Goal: Register for event/course

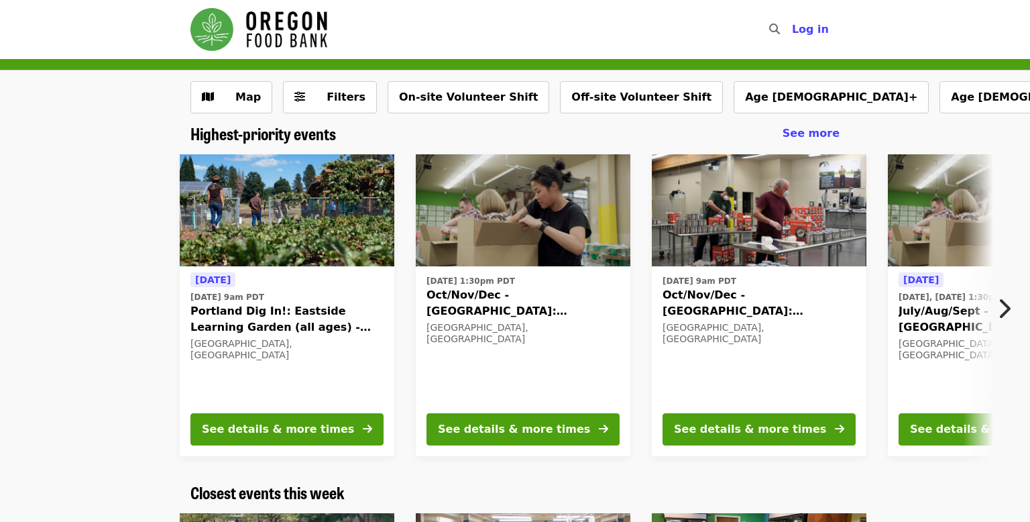
click at [1007, 317] on icon "chevron-right icon" at bounding box center [1003, 308] width 13 height 25
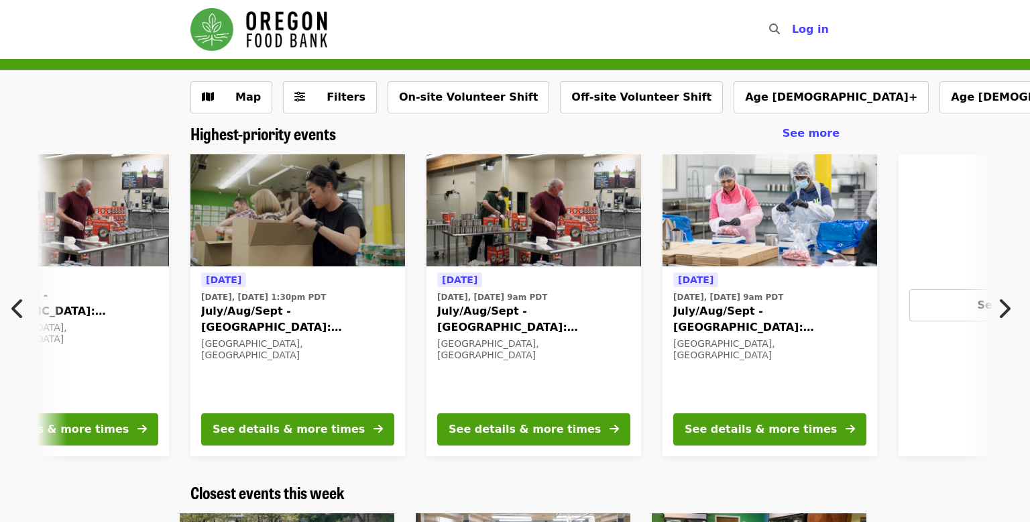
scroll to position [0, 722]
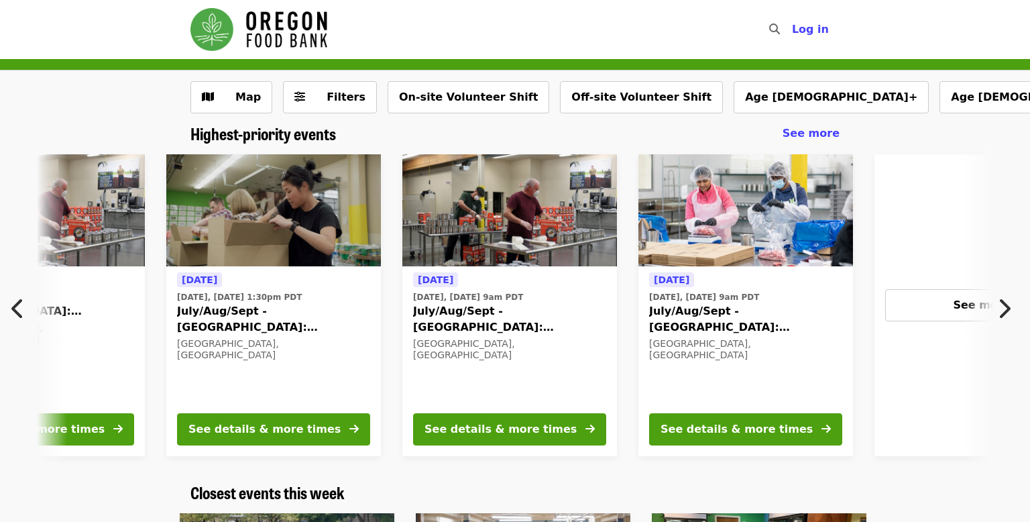
click at [987, 306] on button "Next item" at bounding box center [1008, 309] width 44 height 38
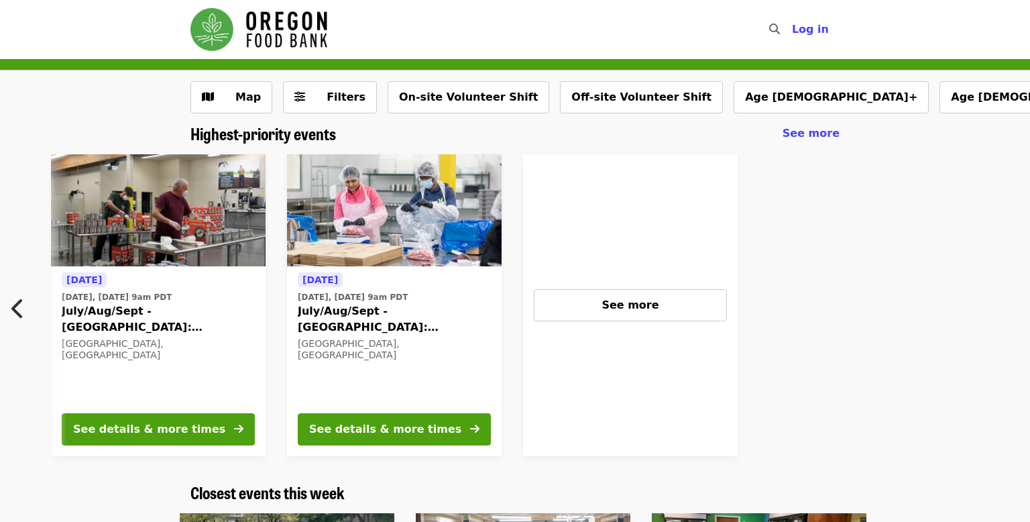
scroll to position [0, 1074]
click at [646, 290] on button "See more" at bounding box center [629, 305] width 193 height 32
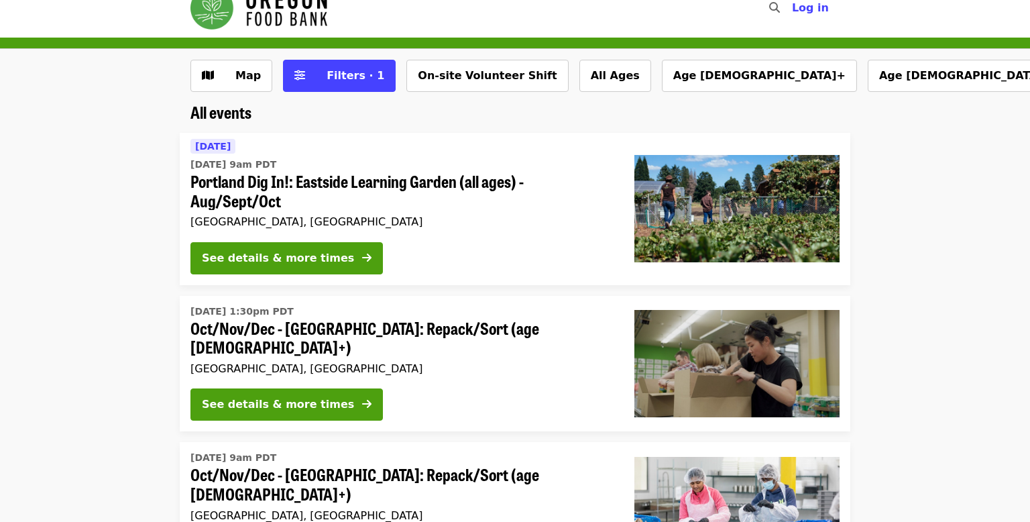
scroll to position [19, 0]
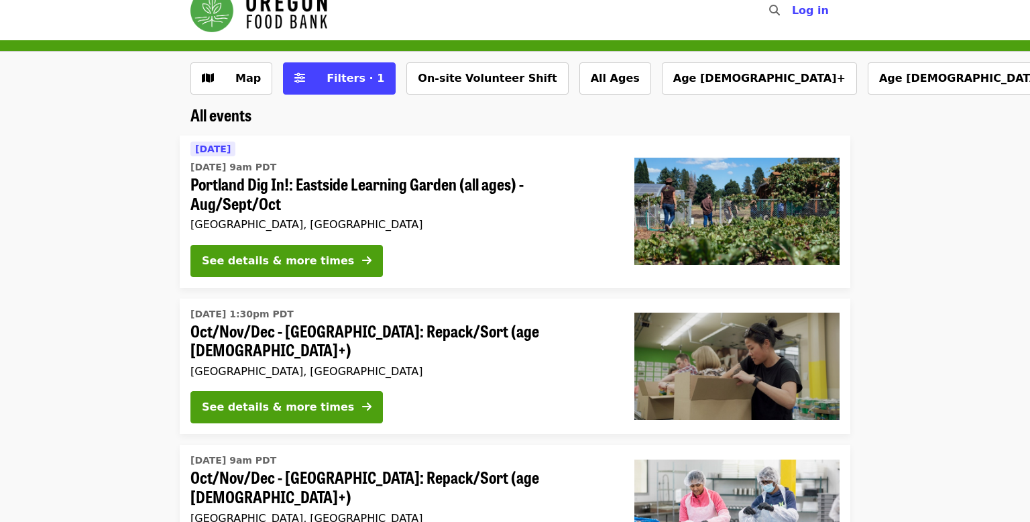
click at [452, 186] on span "Portland Dig In!: Eastside Learning Garden (all ages) - Aug/Sept/Oct" at bounding box center [401, 193] width 423 height 39
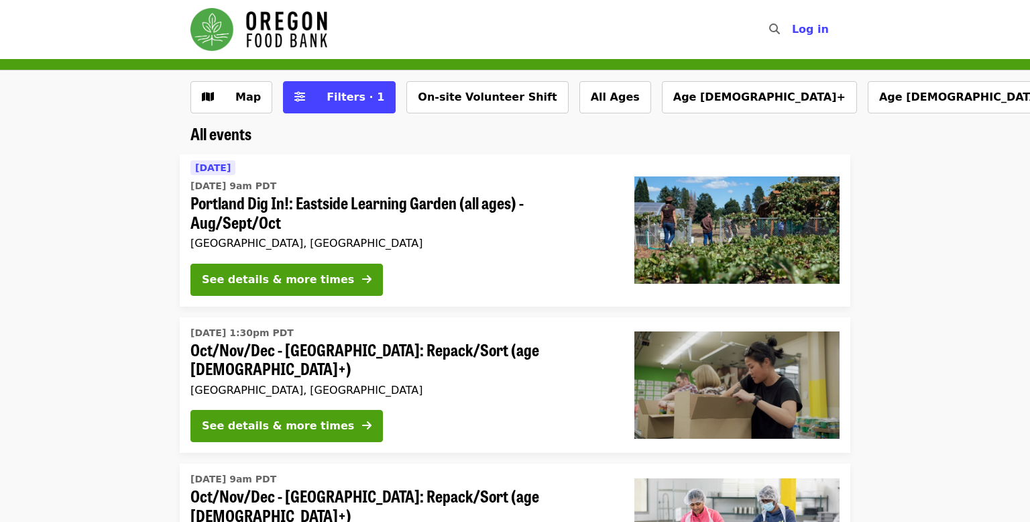
click at [263, 23] on img "Main navigation" at bounding box center [258, 29] width 137 height 43
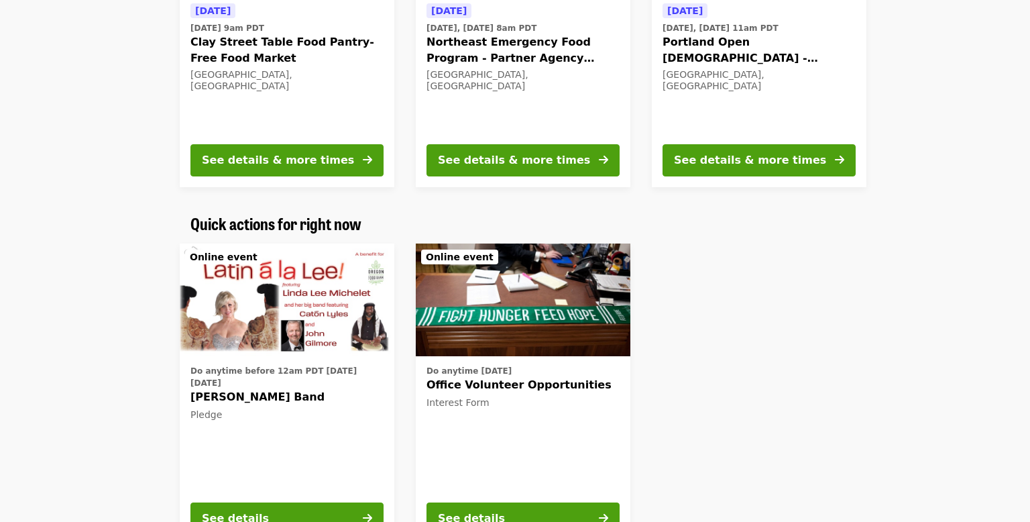
scroll to position [460, 0]
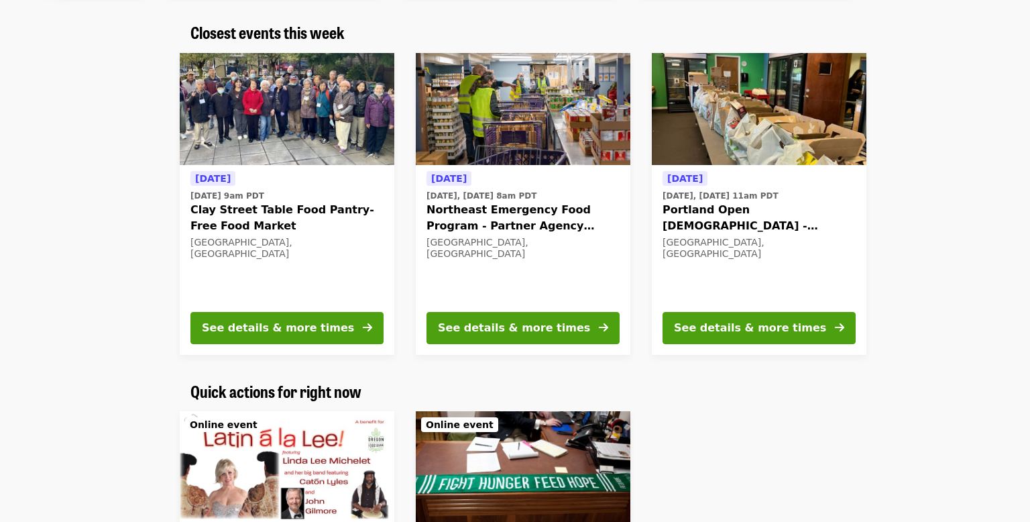
click at [601, 291] on div "Today Today, Sep 17 @ 8am PDT Northeast Emergency Food Program - Partner Agency…" at bounding box center [523, 235] width 193 height 130
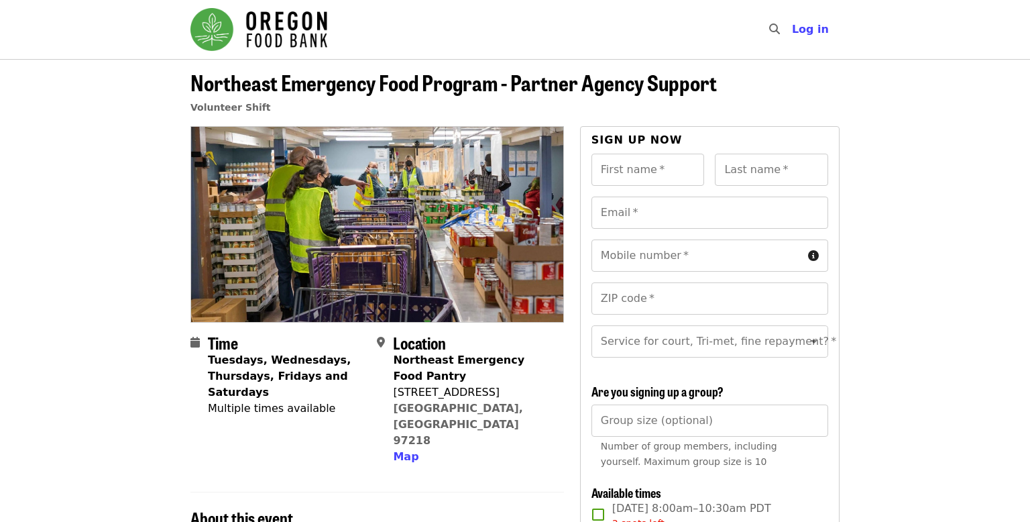
click at [299, 19] on img "Main navigation" at bounding box center [258, 29] width 137 height 43
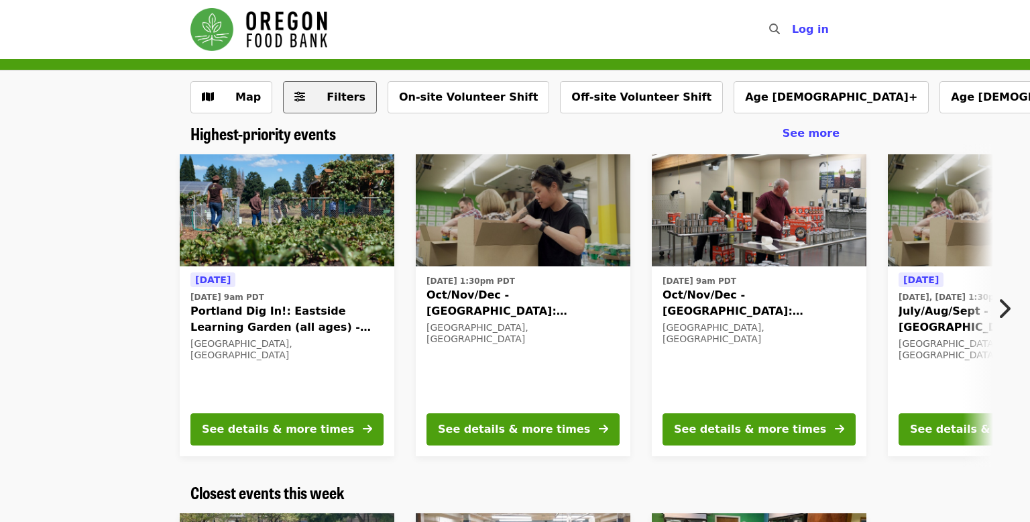
click at [341, 86] on button "Filters" at bounding box center [330, 97] width 94 height 32
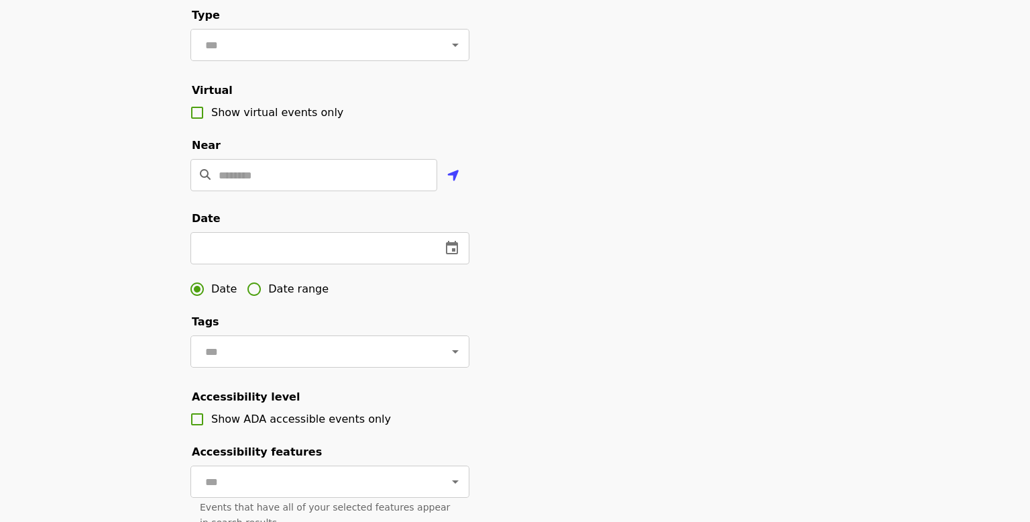
scroll to position [224, 0]
click at [300, 248] on icon "change date" at bounding box center [307, 247] width 16 height 16
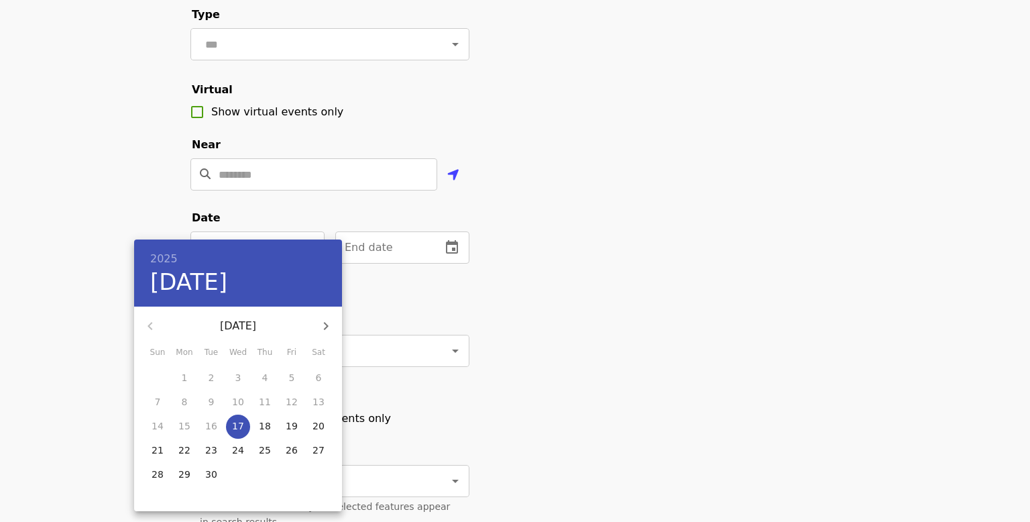
click at [188, 475] on p "29" at bounding box center [184, 473] width 12 height 13
type input "**********"
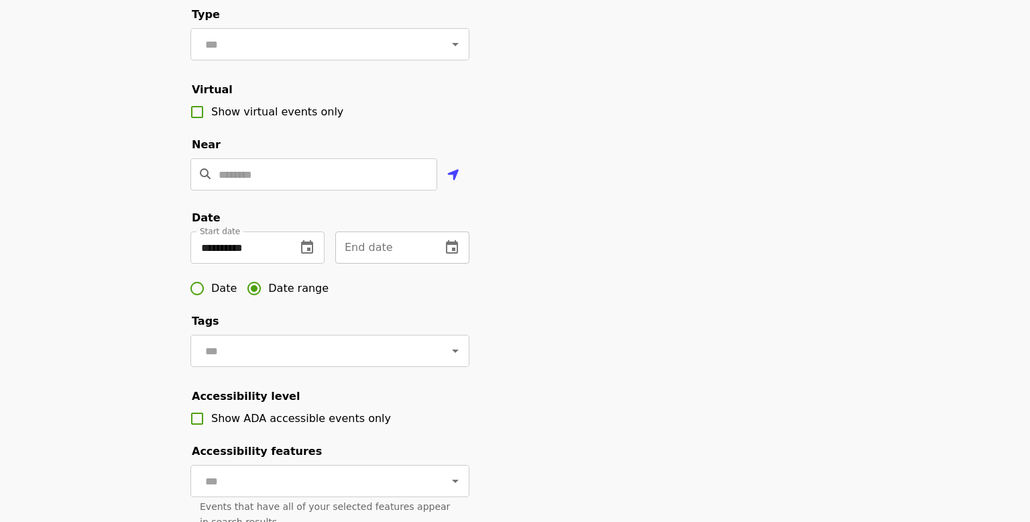
click at [445, 246] on icon "change date" at bounding box center [452, 247] width 16 height 16
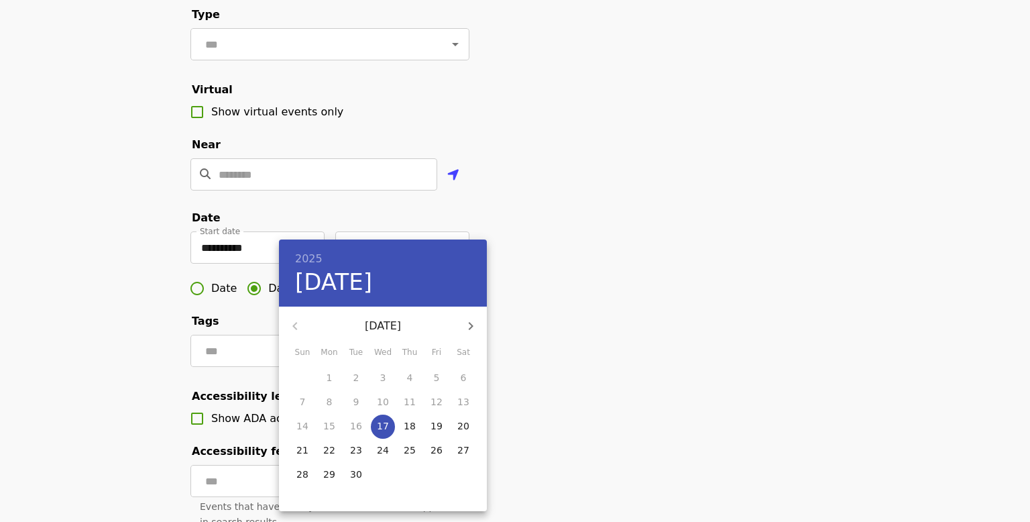
click at [651, 236] on div at bounding box center [515, 261] width 1030 height 522
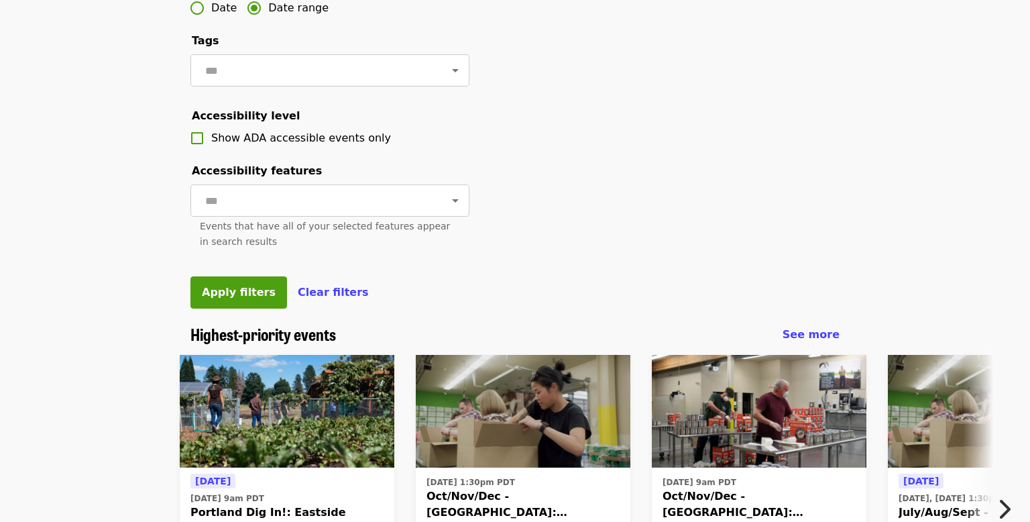
scroll to position [507, 0]
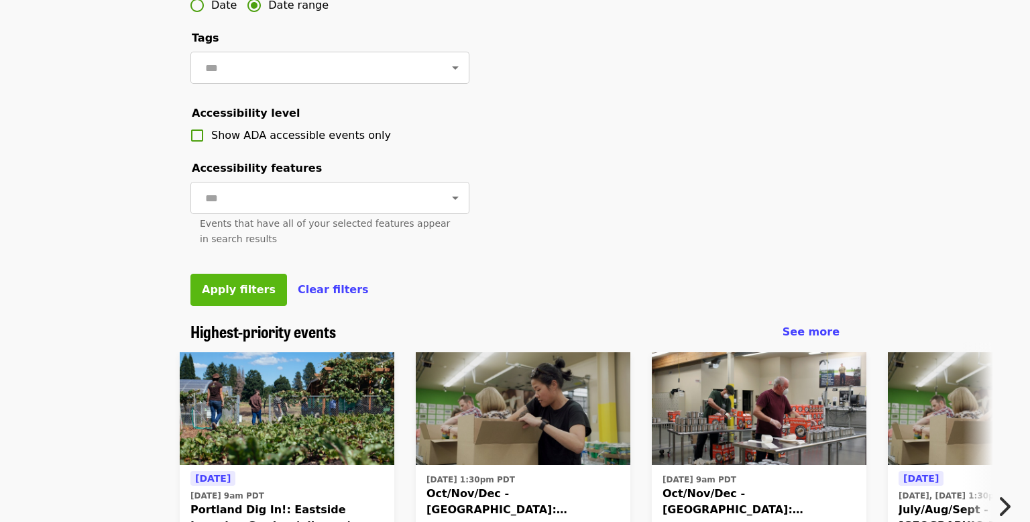
click at [255, 288] on span "Apply filters" at bounding box center [239, 289] width 74 height 13
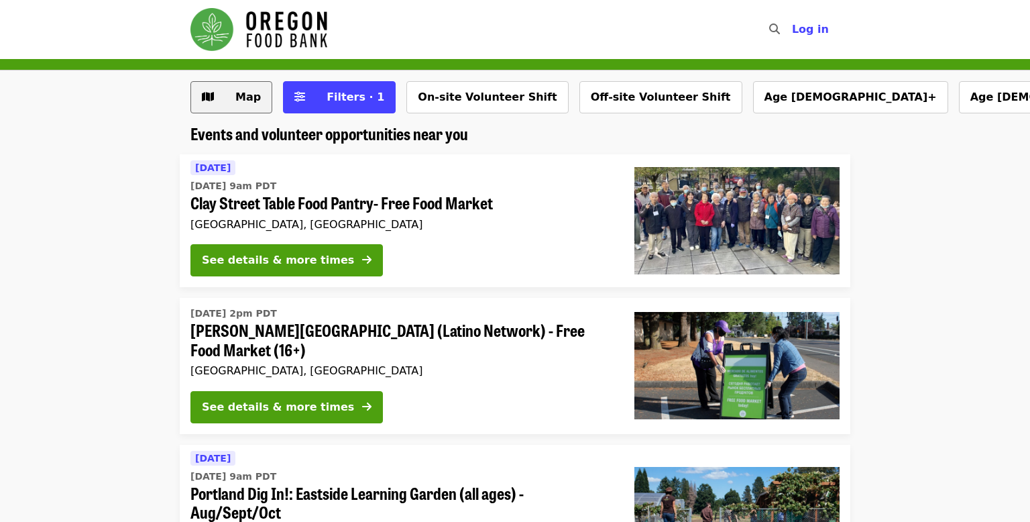
click at [259, 103] on button "Map" at bounding box center [231, 97] width 82 height 32
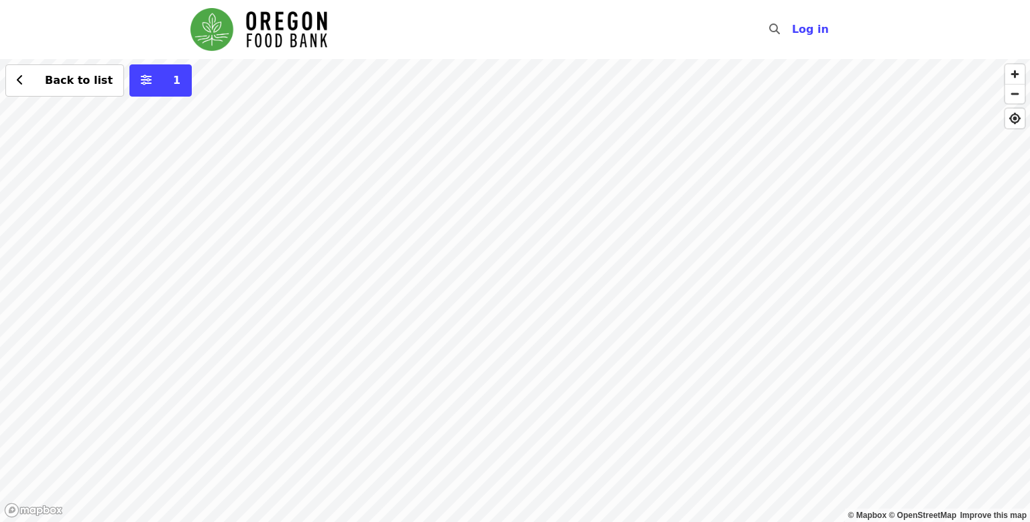
click at [548, 160] on div "Back to list 1" at bounding box center [515, 290] width 1030 height 463
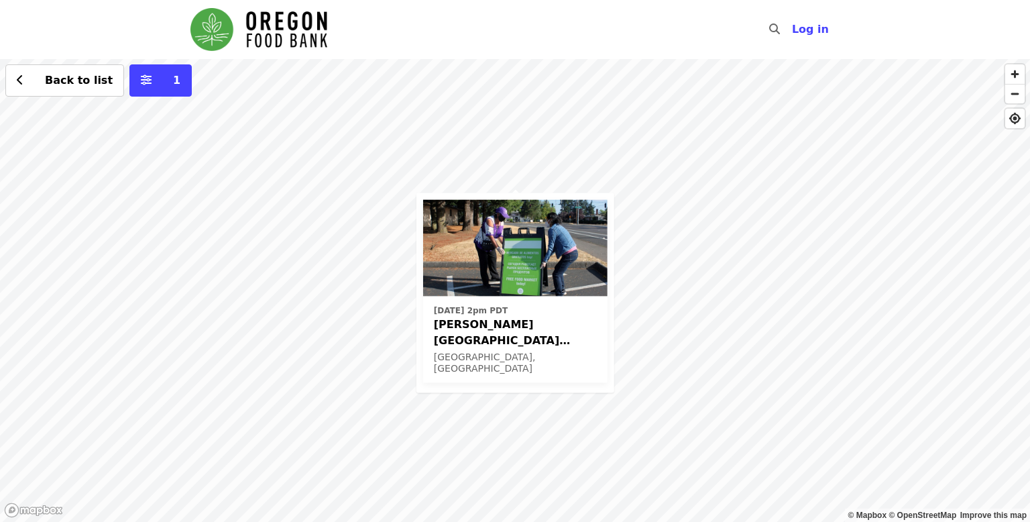
click at [577, 174] on div "Fri, Oct 17 @ 2pm PDT Rigler Elementary School (Latino Network) - Free Food Mar…" at bounding box center [515, 290] width 1030 height 463
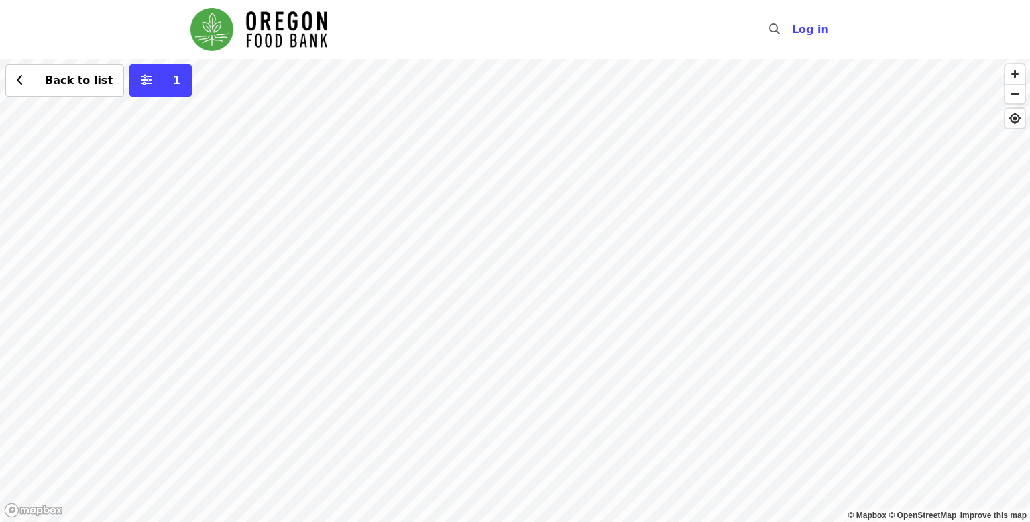
click at [379, 124] on div "Back to list 1" at bounding box center [515, 290] width 1030 height 463
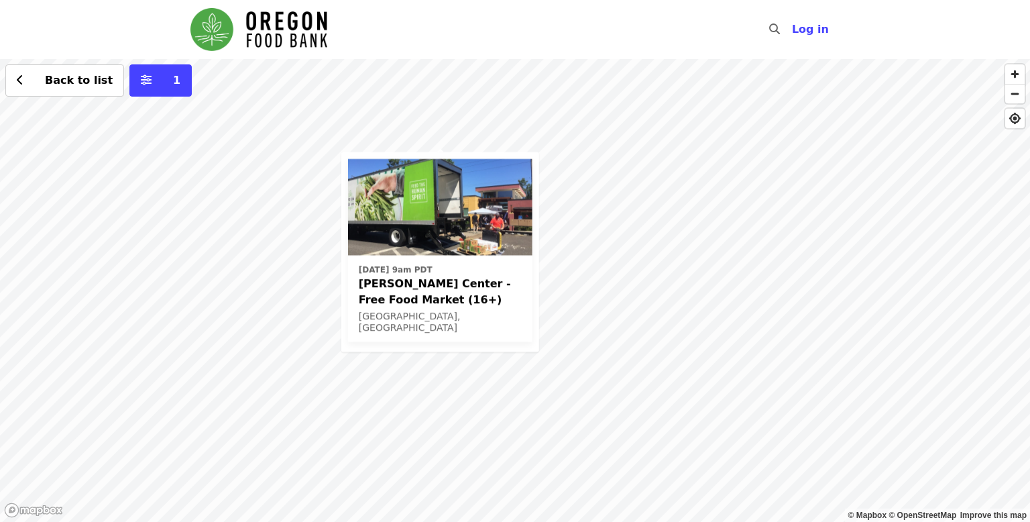
drag, startPoint x: 726, startPoint y: 412, endPoint x: 630, endPoint y: 357, distance: 110.6
click at [630, 357] on div "Wed, Oct 1 @ 9am PDT Ortiz Center - Free Food Market (16+) Portland, OR Back to…" at bounding box center [515, 290] width 1030 height 463
click at [688, 485] on div "Wed, Oct 1 @ 9am PDT Ortiz Center - Free Food Market (16+) Portland, OR Back to…" at bounding box center [515, 290] width 1030 height 463
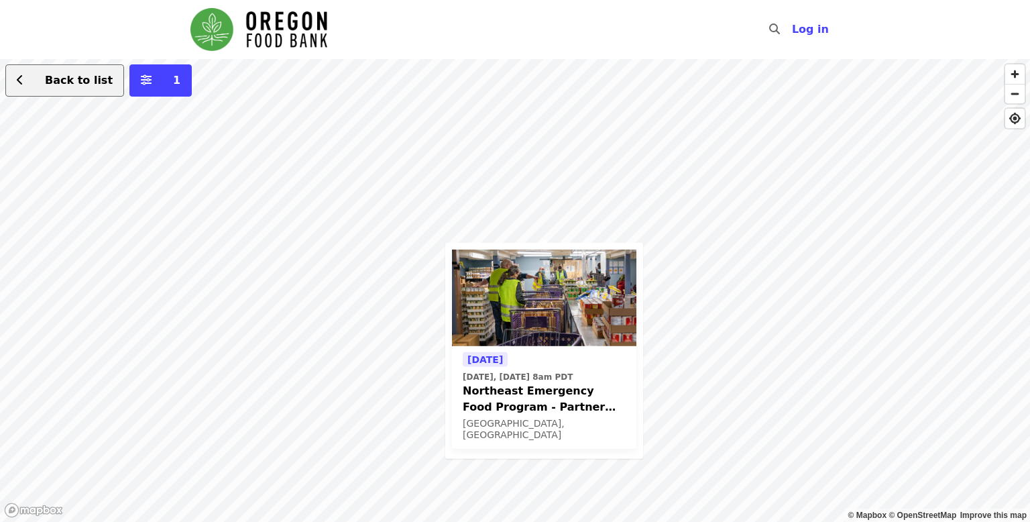
click at [77, 84] on span "Back to list" at bounding box center [79, 80] width 68 height 13
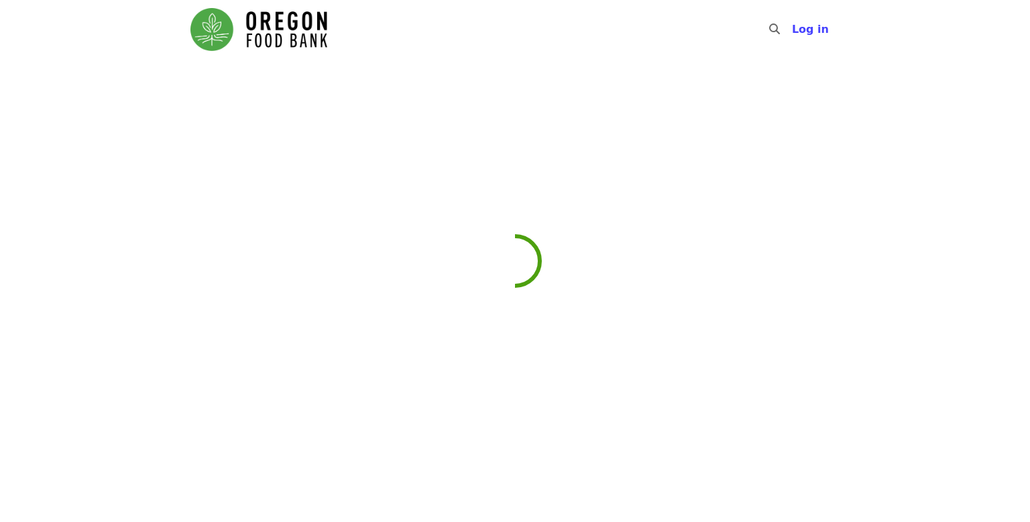
click at [77, 84] on div at bounding box center [515, 336] width 1030 height 522
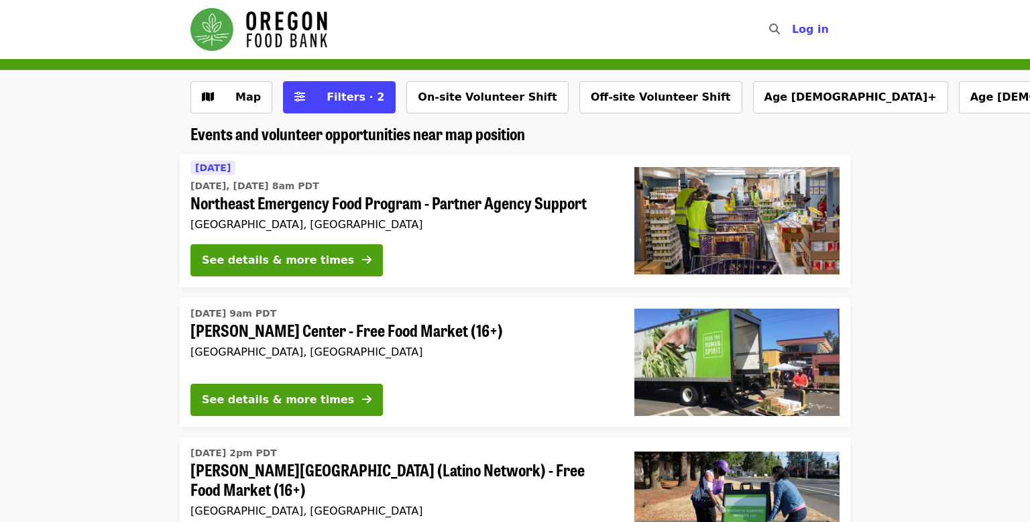
click at [33, 207] on li "Today Today, Sep 17 @ 8am PDT Northeast Emergency Food Program - Partner Agency…" at bounding box center [515, 220] width 1030 height 133
click at [320, 102] on span "Filters · 2" at bounding box center [348, 97] width 71 height 16
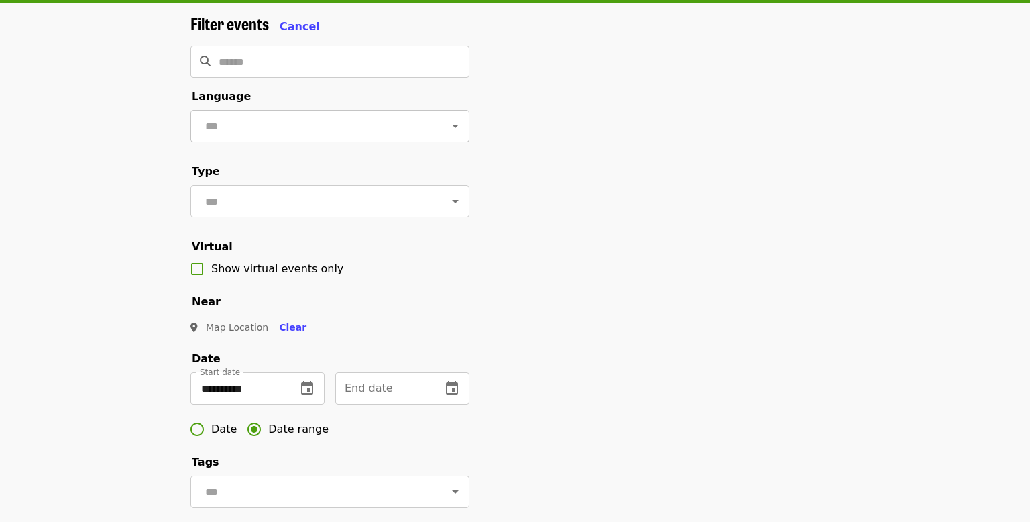
scroll to position [68, 0]
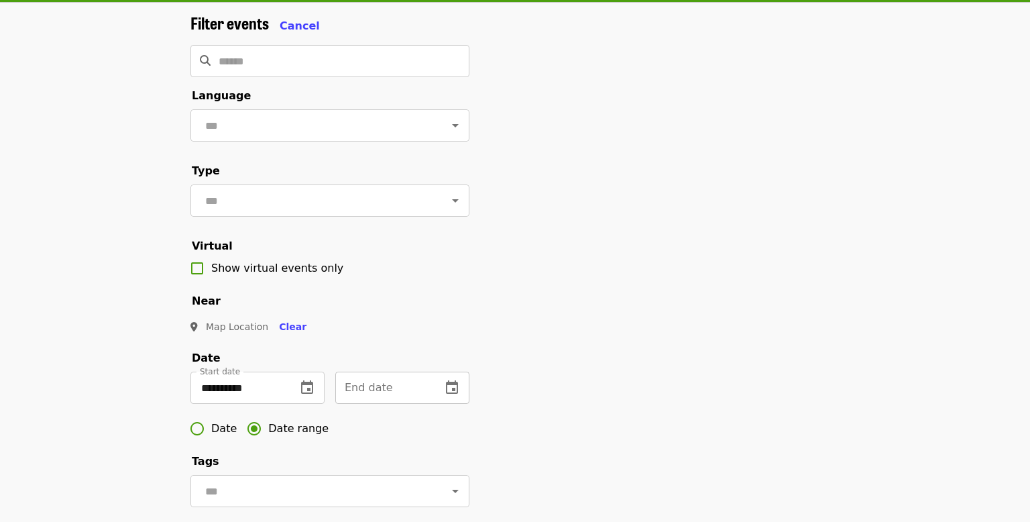
click at [443, 386] on button "change date" at bounding box center [452, 388] width 32 height 32
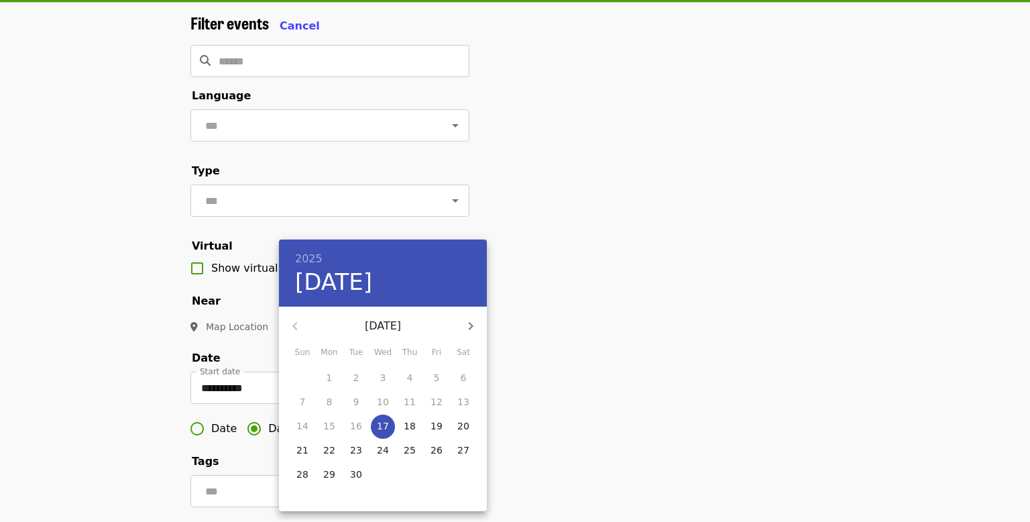
click at [467, 339] on button "button" at bounding box center [471, 326] width 32 height 32
click at [387, 480] on p "31" at bounding box center [383, 473] width 12 height 13
type input "**********"
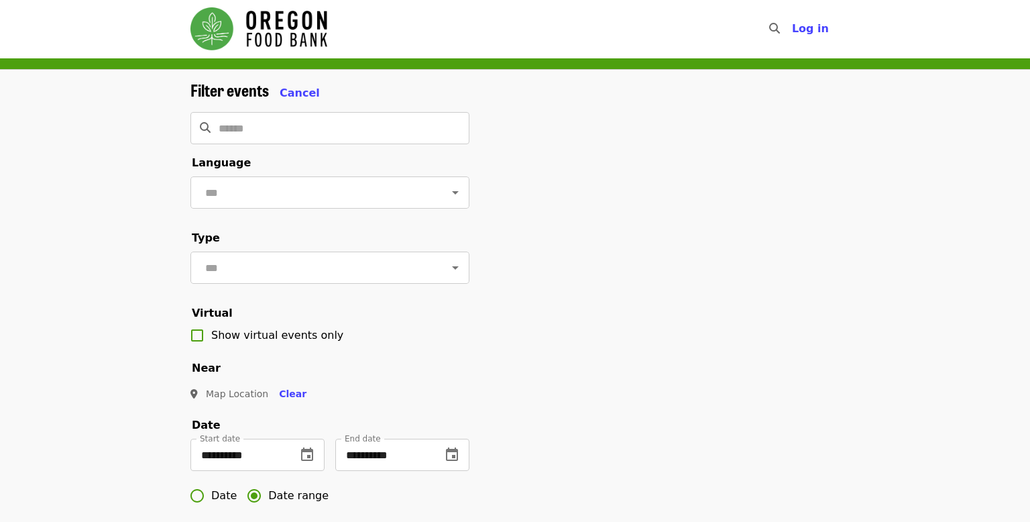
scroll to position [0, 0]
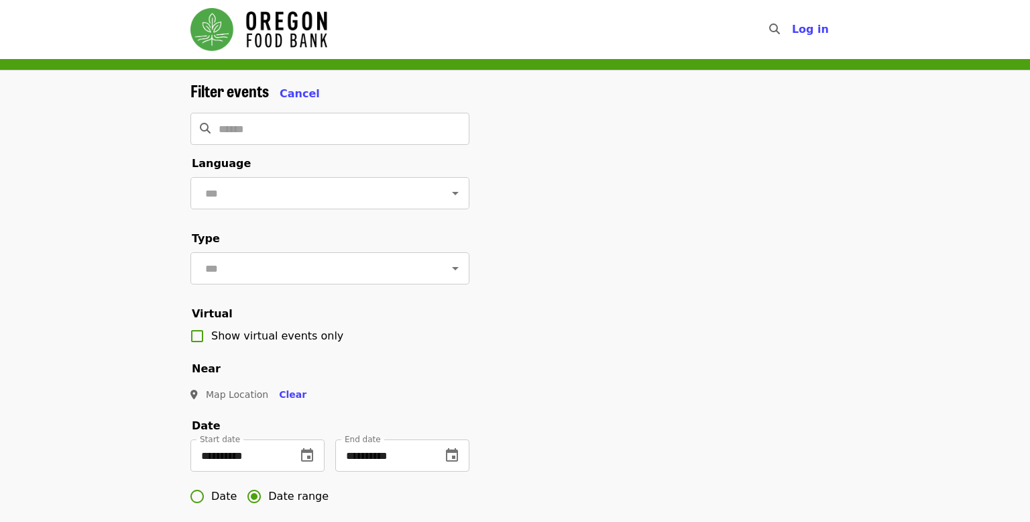
click at [250, 391] on span "Map Location" at bounding box center [237, 394] width 62 height 11
click at [84, 260] on div "**********" at bounding box center [515, 441] width 1030 height 742
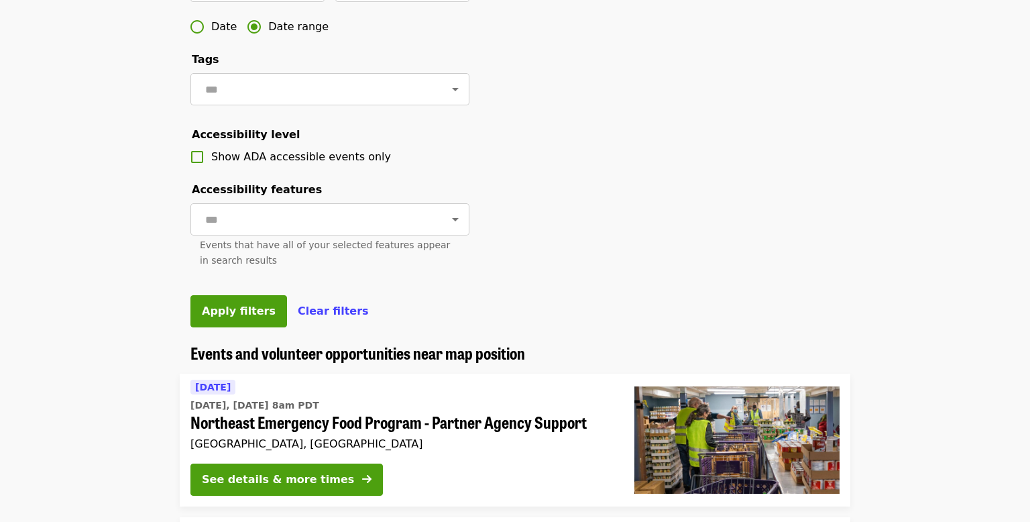
scroll to position [478, 0]
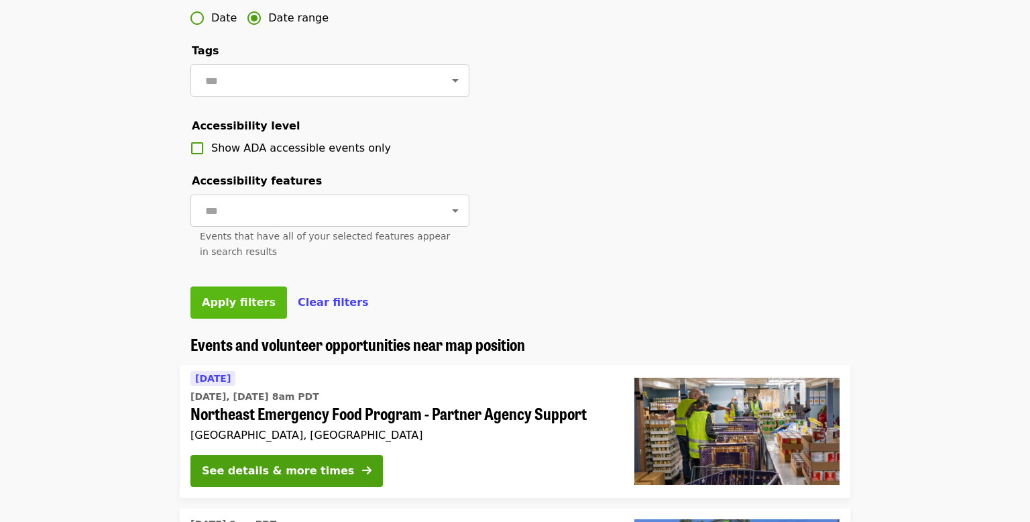
click at [213, 286] on button "Apply filters" at bounding box center [238, 302] width 97 height 32
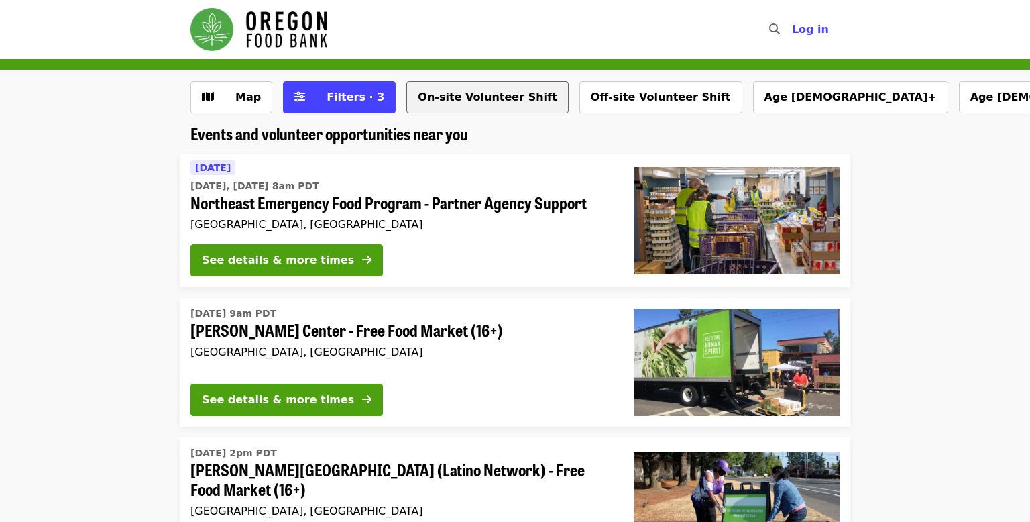
click at [408, 107] on button "On-site Volunteer Shift" at bounding box center [487, 97] width 162 height 32
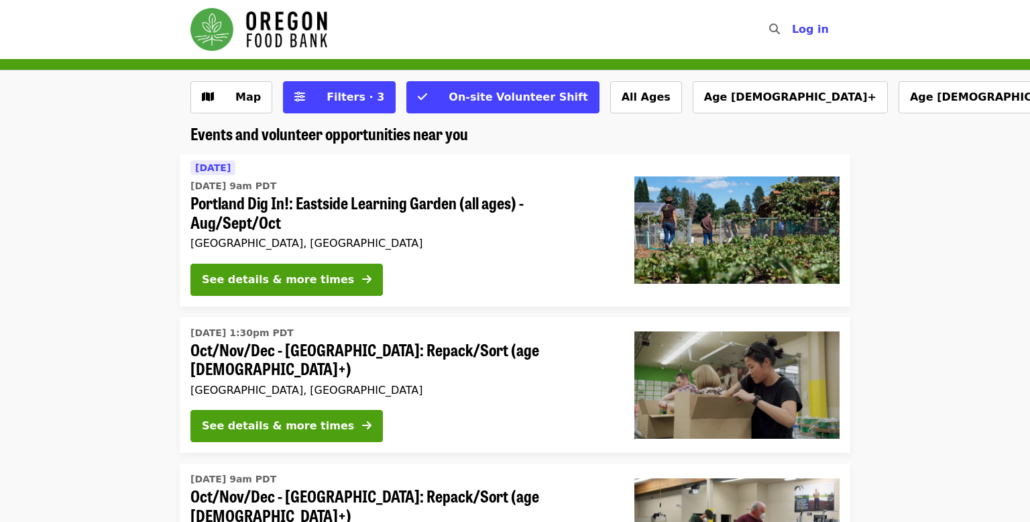
click at [278, 7] on div "Main navigation" at bounding box center [258, 29] width 137 height 48
click at [280, 15] on img "Main navigation" at bounding box center [258, 29] width 137 height 43
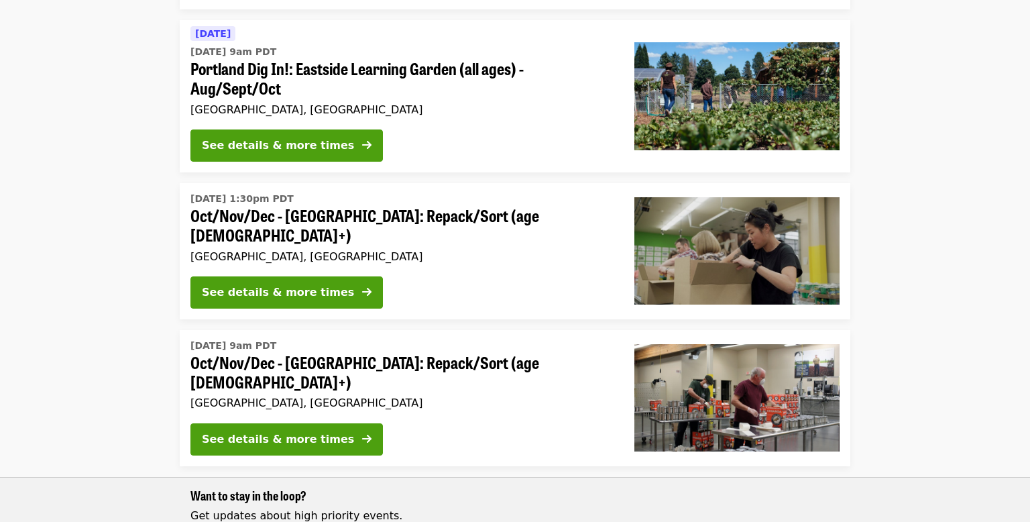
scroll to position [1643, 0]
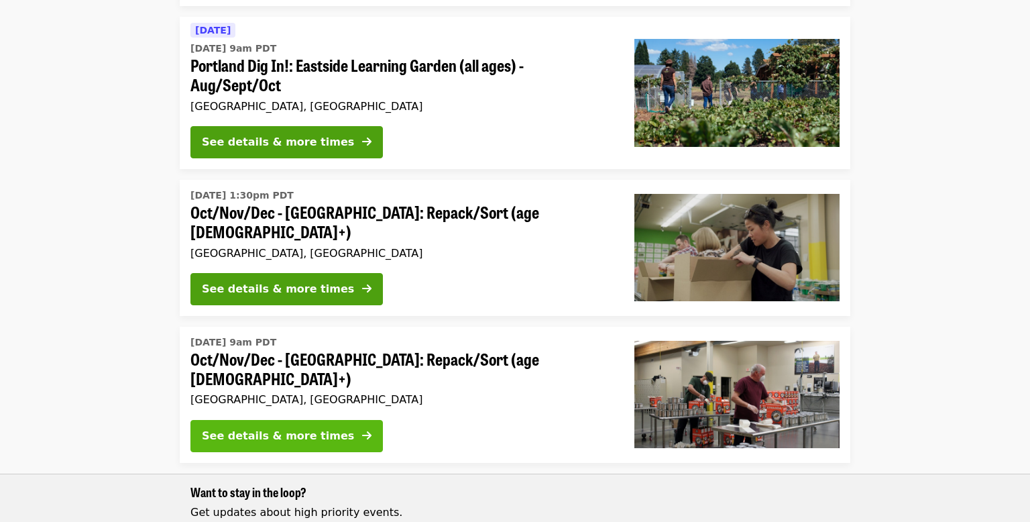
click at [300, 428] on div "See details & more times" at bounding box center [278, 436] width 152 height 16
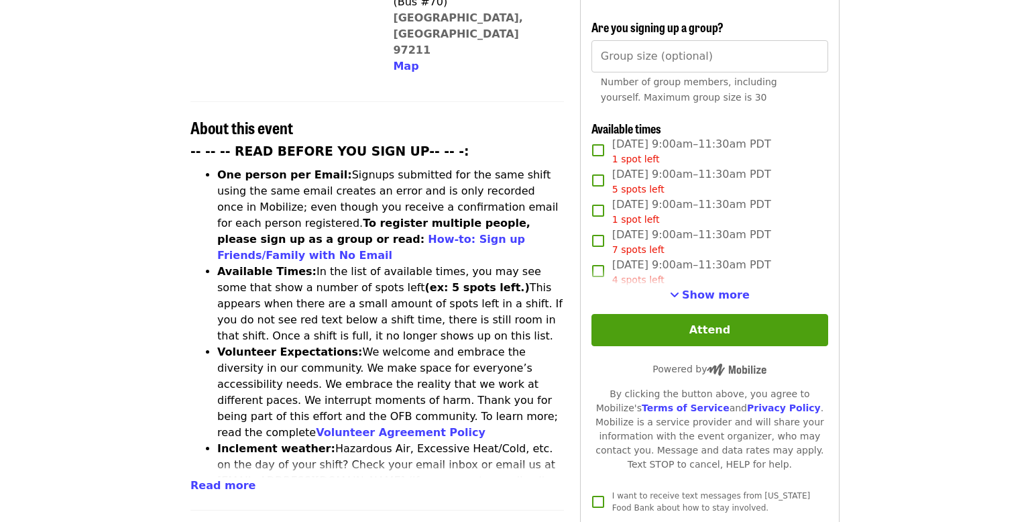
scroll to position [427, 0]
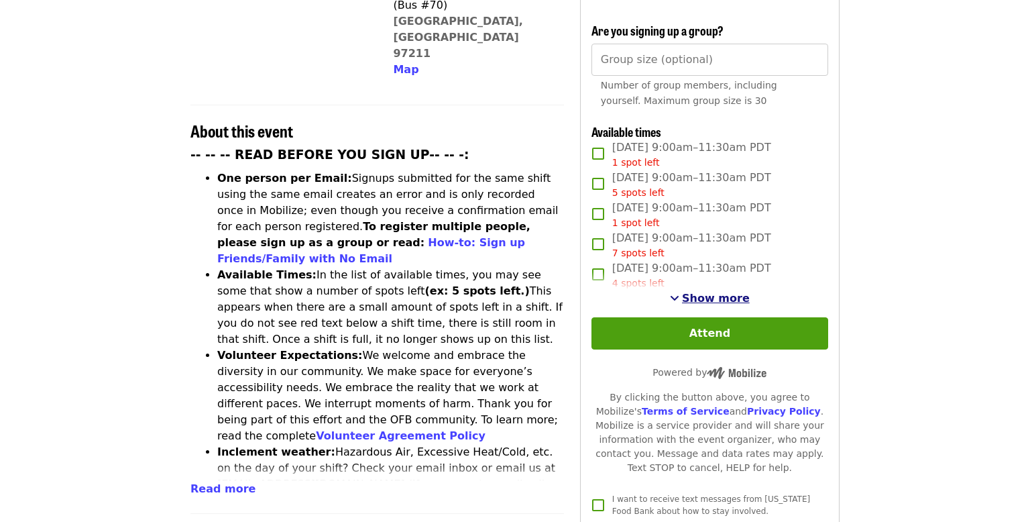
click at [728, 292] on span "Show more" at bounding box center [716, 298] width 68 height 13
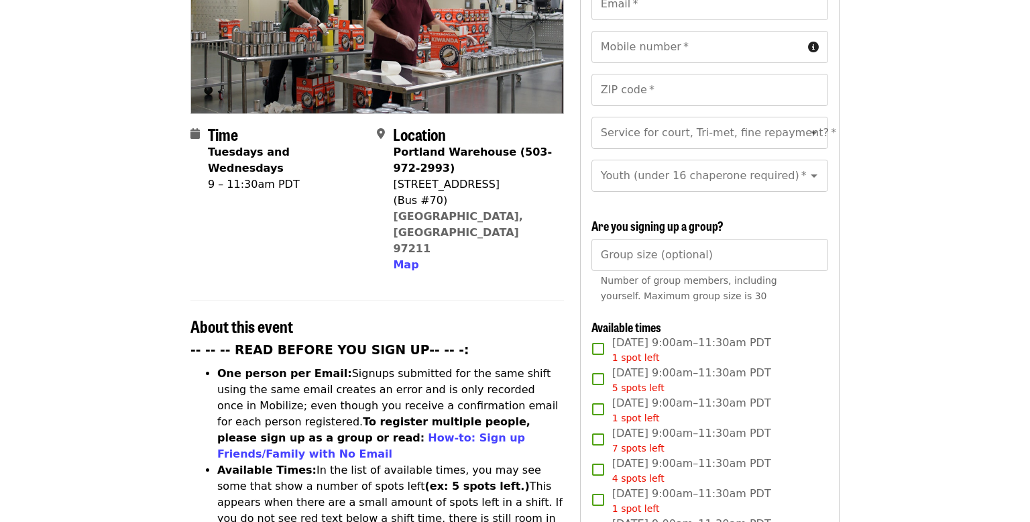
scroll to position [228, 0]
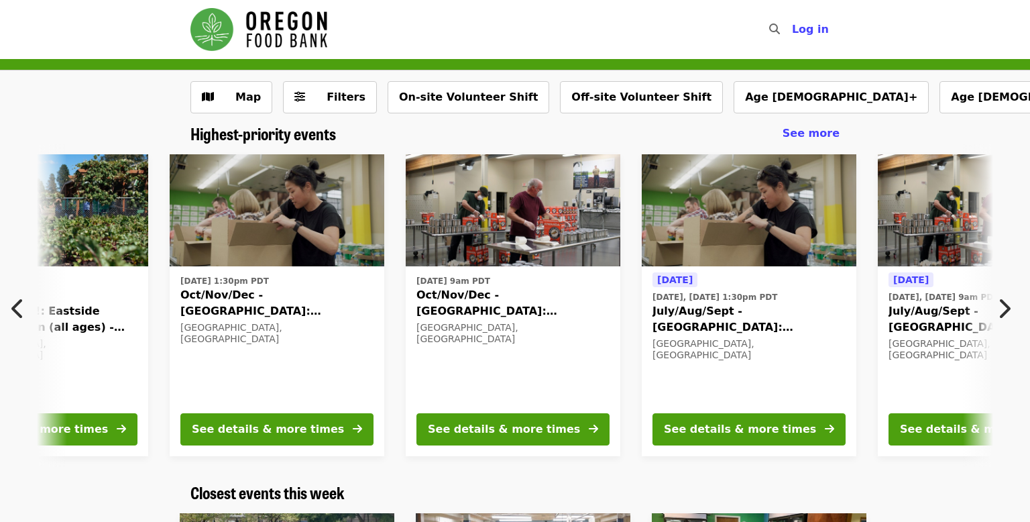
scroll to position [0, 250]
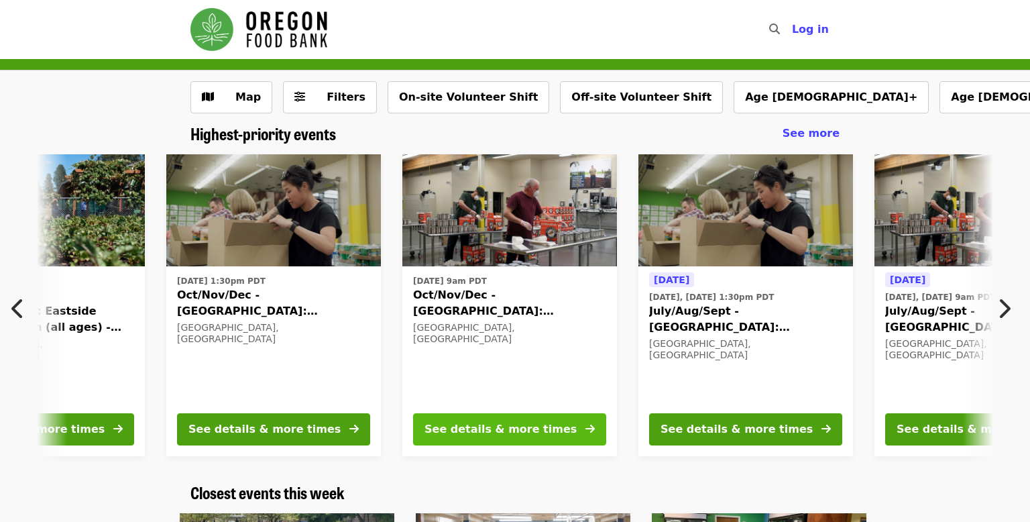
click at [554, 423] on button "See details & more times" at bounding box center [509, 429] width 193 height 32
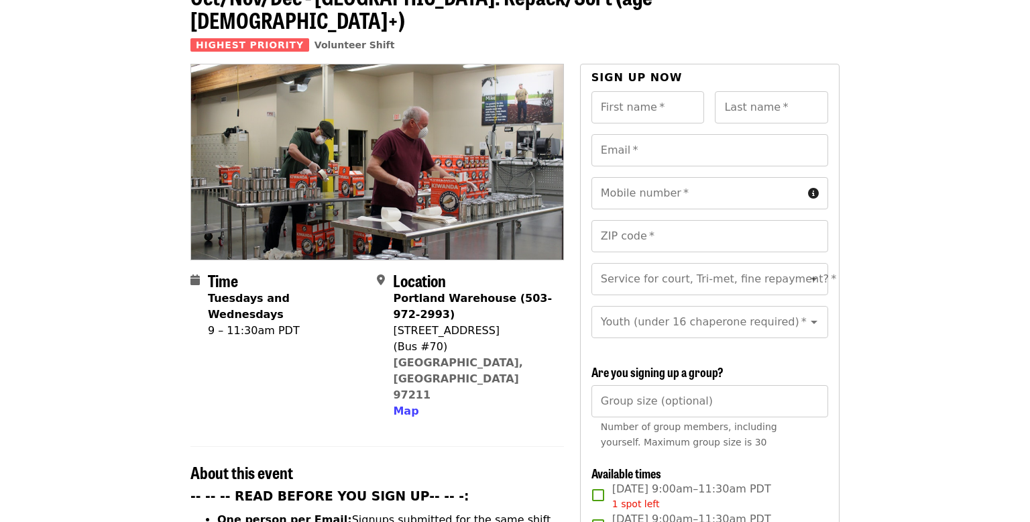
scroll to position [105, 0]
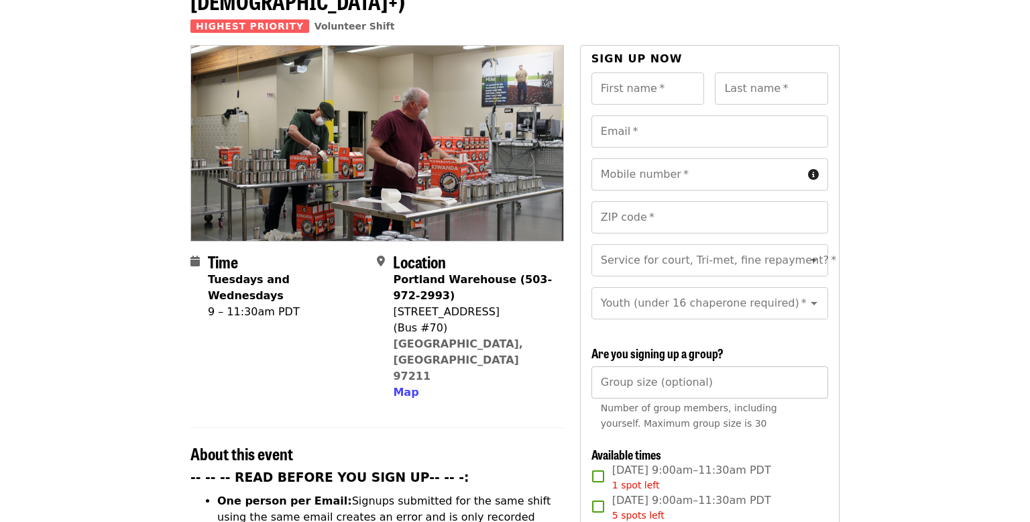
click at [604, 366] on input "Group size (optional)" at bounding box center [710, 382] width 237 height 32
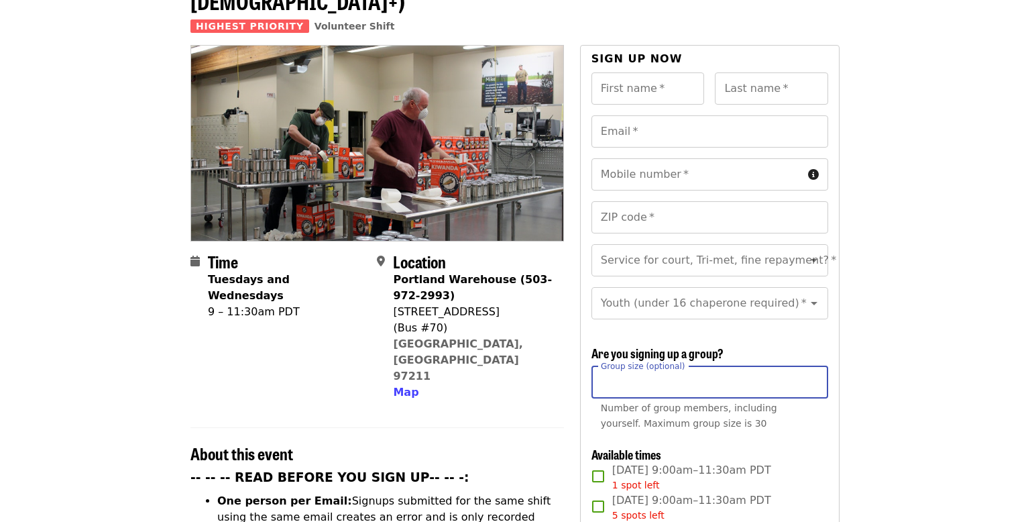
click at [658, 244] on div "Service for court, Tri-met, fine repayment?   * Service for court, Tri-met, fin…" at bounding box center [710, 260] width 237 height 32
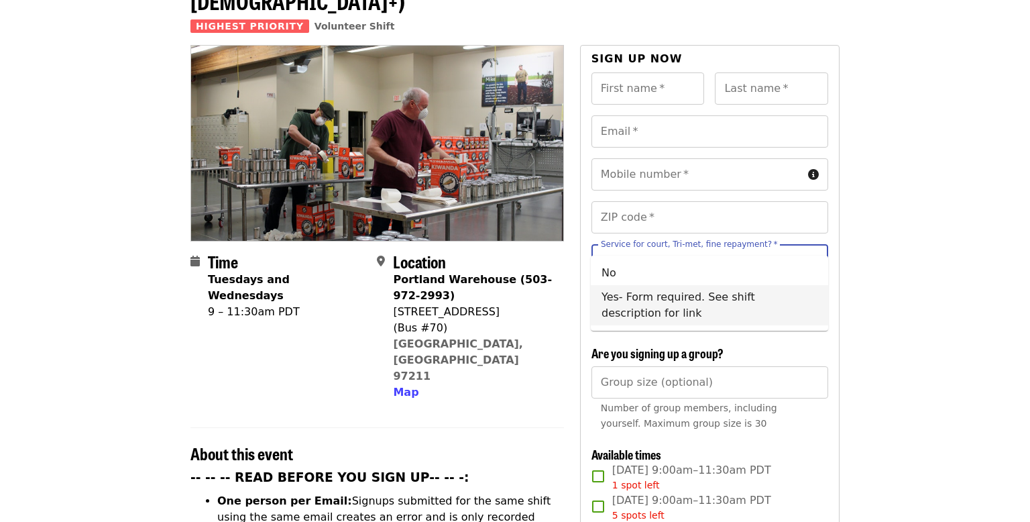
click at [534, 321] on div "Portland Warehouse (503-972-2993) 7900 NE 33rd Dr (Bus #70) Portland, OR 97211 …" at bounding box center [473, 336] width 160 height 129
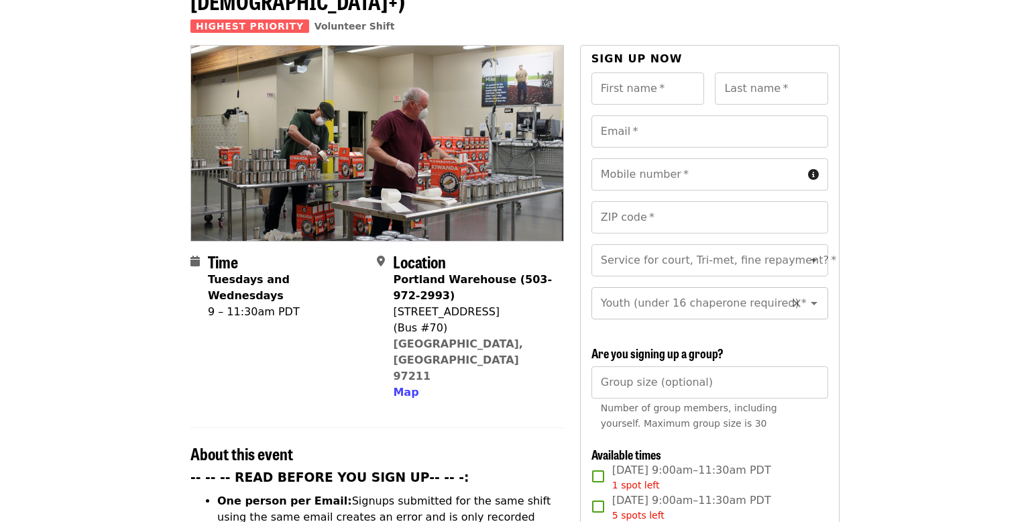
click at [606, 290] on input "Youth (under 16 chaperone required)   *" at bounding box center [693, 302] width 182 height 25
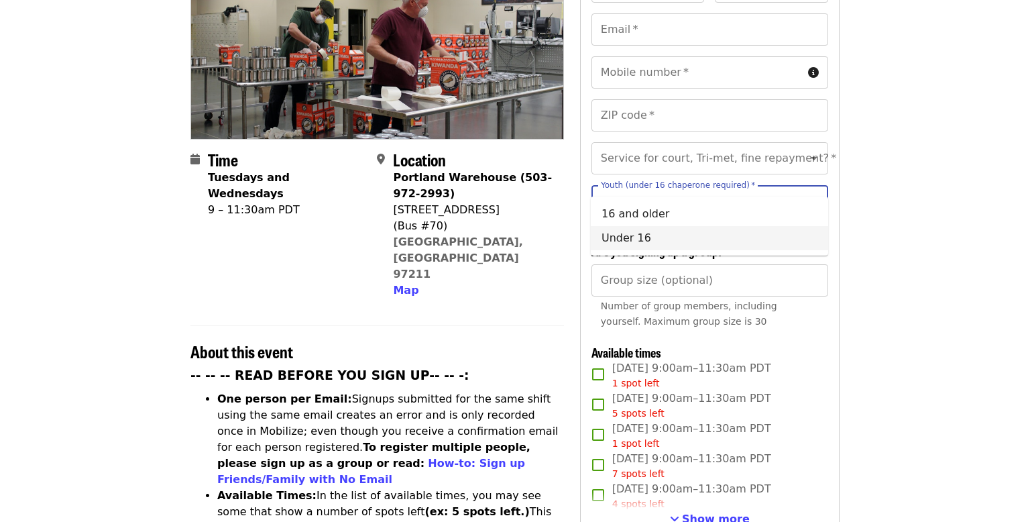
scroll to position [208, 0]
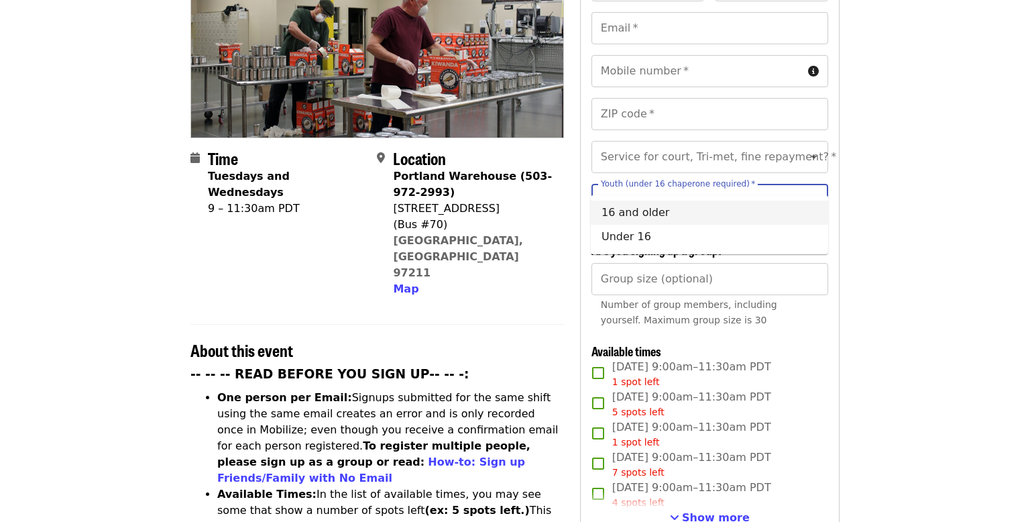
click at [616, 216] on li "16 and older" at bounding box center [709, 213] width 237 height 24
type input "**********"
click at [550, 209] on div "Portland Warehouse (503-972-2993) 7900 NE 33rd Dr (Bus #70) Portland, OR 97211 …" at bounding box center [473, 232] width 160 height 129
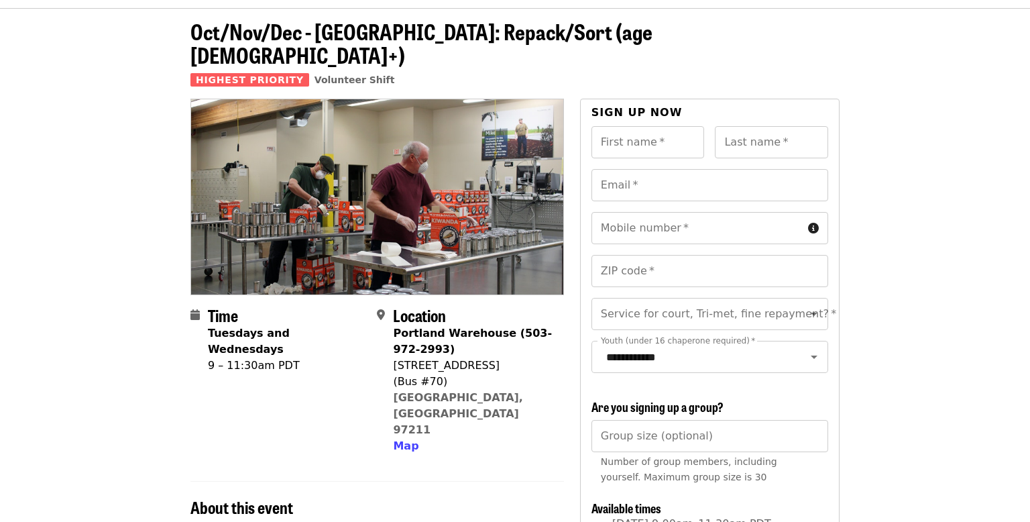
scroll to position [44, 0]
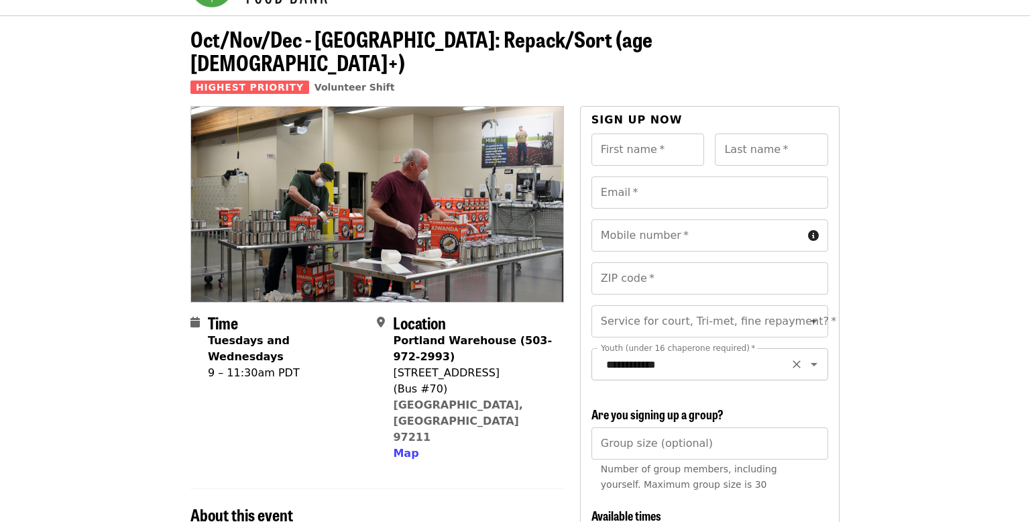
click at [685, 351] on input "**********" at bounding box center [693, 363] width 182 height 25
click at [795, 357] on icon "Clear" at bounding box center [796, 363] width 13 height 13
click at [563, 380] on section "Time Tuesdays and Wednesdays 9 – 11:30am PDT Location Portland Warehouse (503-9…" at bounding box center [377, 392] width 374 height 159
click at [690, 305] on div "Service for court, Tri-met, fine repayment?   * Service for court, Tri-met, fin…" at bounding box center [710, 321] width 237 height 32
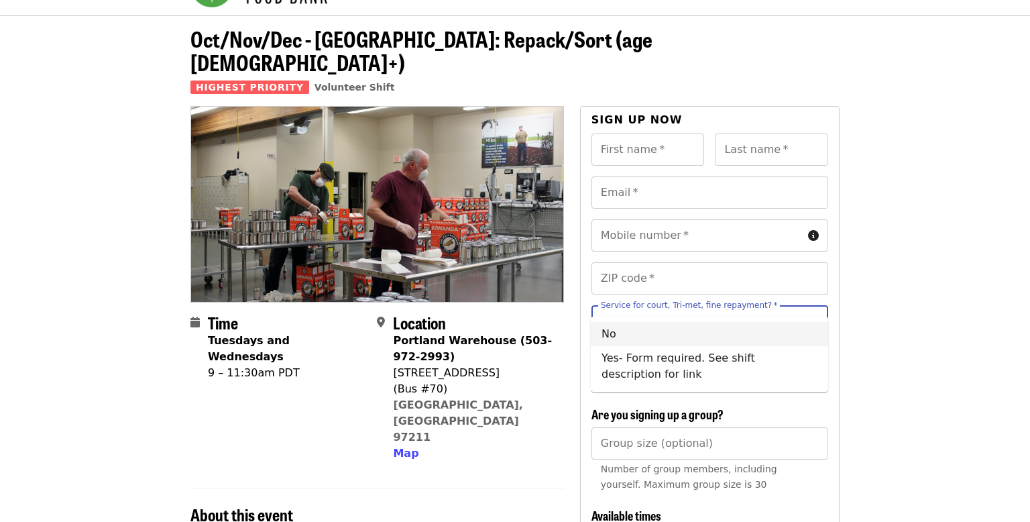
click at [675, 322] on li "No" at bounding box center [709, 334] width 237 height 24
type input "**"
click at [673, 351] on input "Youth (under 16 chaperone required)   *" at bounding box center [693, 363] width 182 height 25
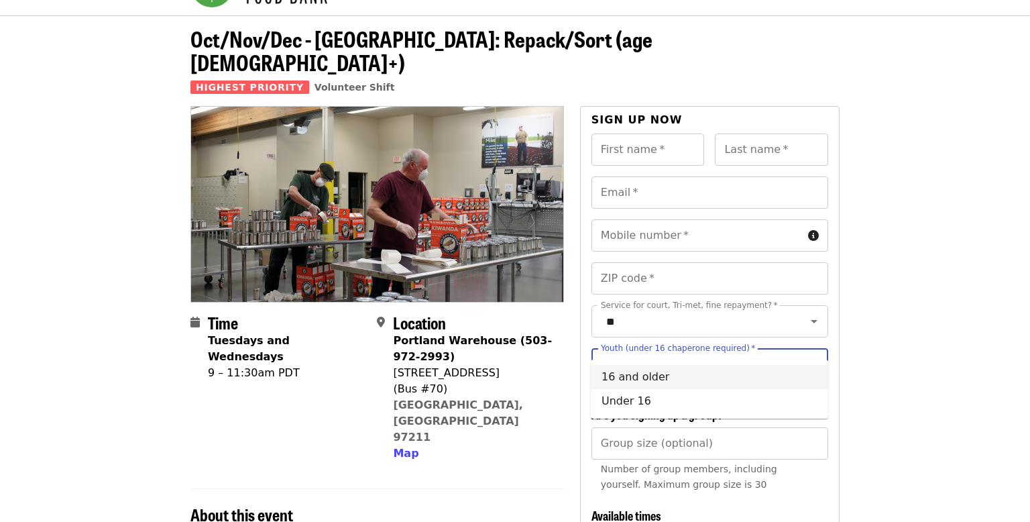
click at [680, 375] on li "16 and older" at bounding box center [709, 377] width 237 height 24
type input "**********"
click at [659, 141] on input "First name   *" at bounding box center [648, 149] width 113 height 32
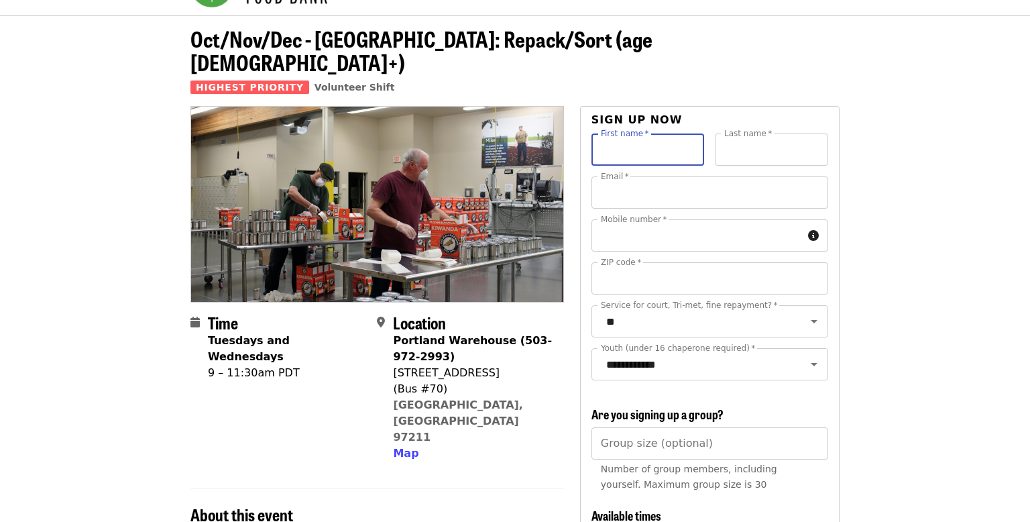
type input "*****"
type input "**********"
type input "*****"
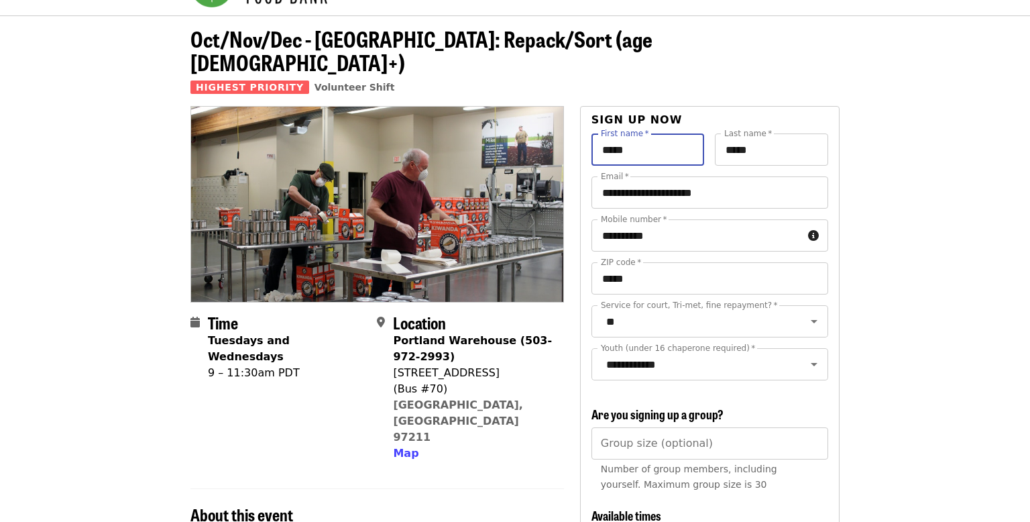
click at [527, 381] on div "(Bus #70)" at bounding box center [473, 389] width 160 height 16
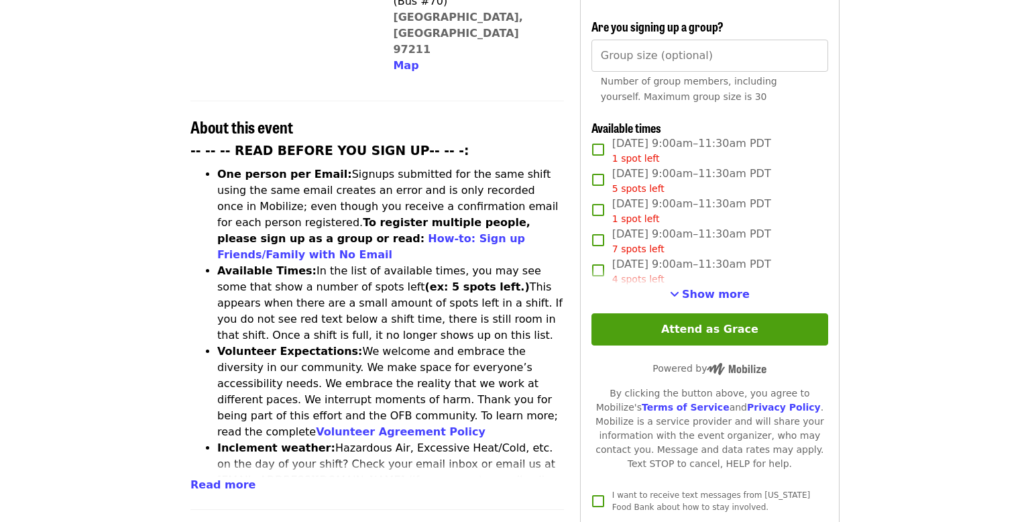
scroll to position [420, 0]
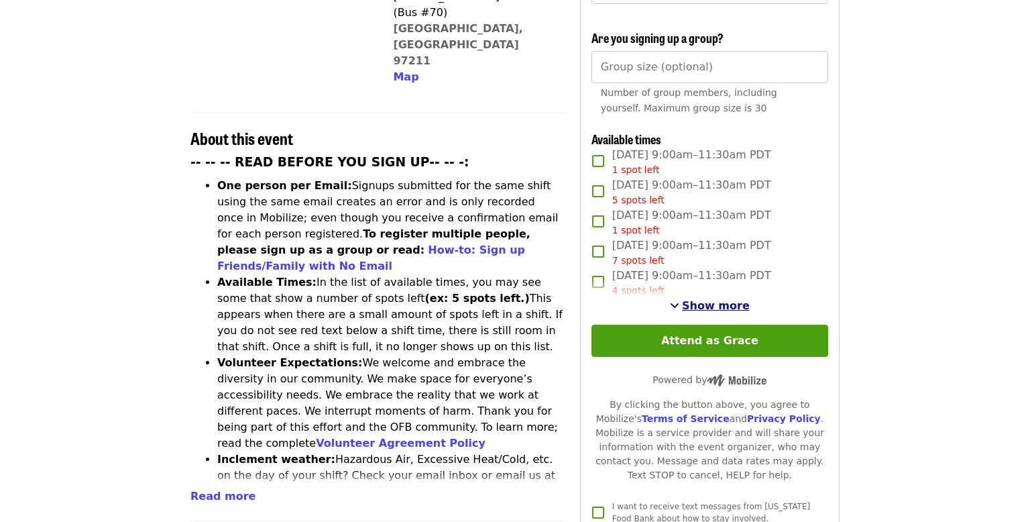
click at [709, 299] on span "Show more" at bounding box center [716, 305] width 68 height 13
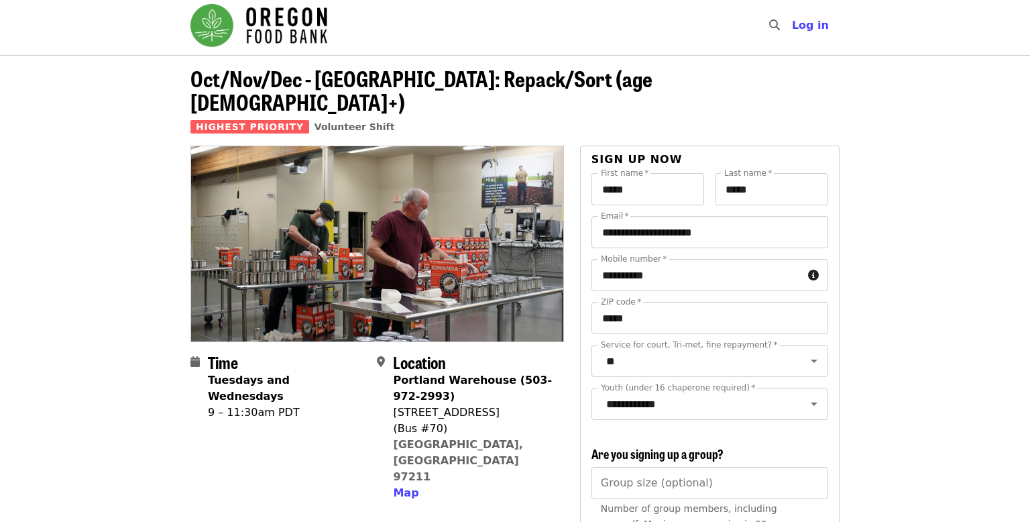
scroll to position [0, 0]
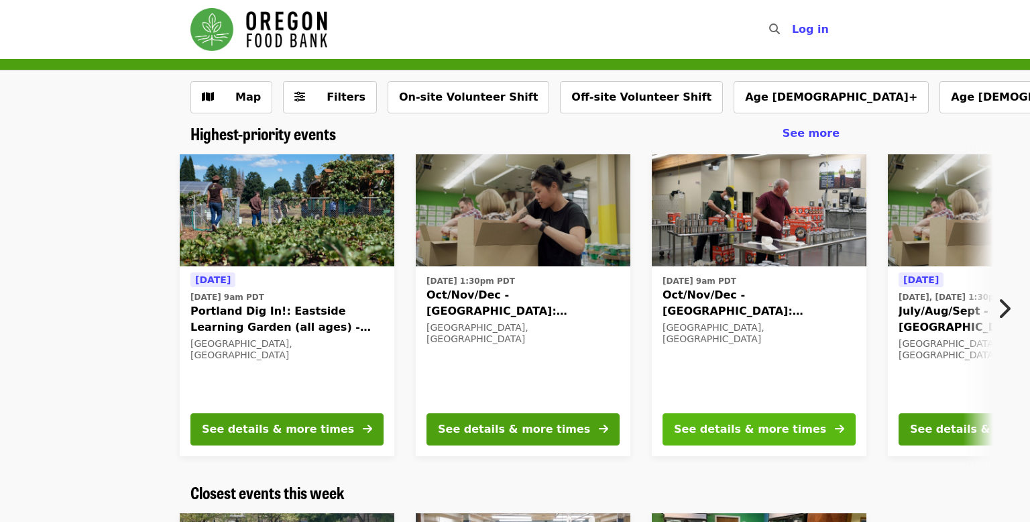
click at [751, 433] on div "See details & more times" at bounding box center [750, 429] width 152 height 16
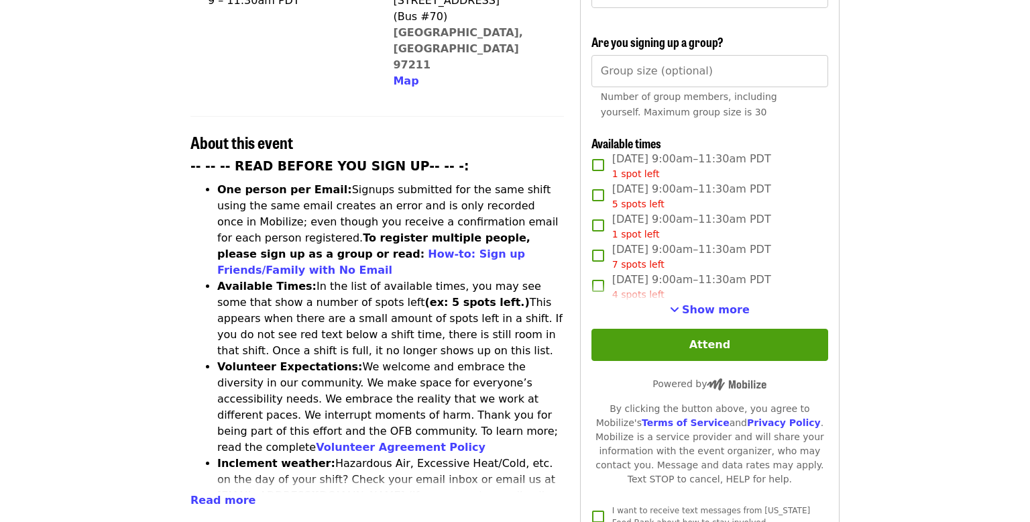
scroll to position [423, 0]
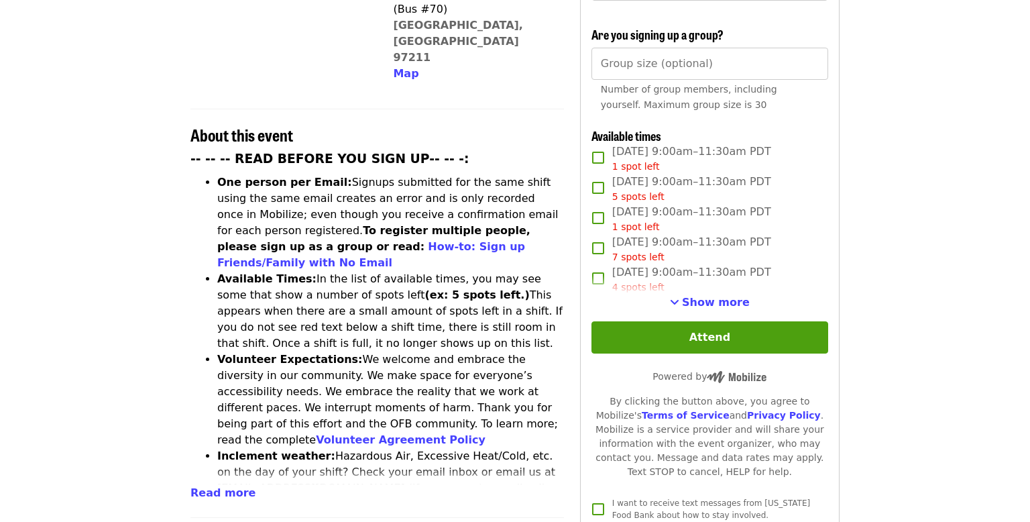
click at [718, 280] on div "4 spots left" at bounding box center [691, 287] width 159 height 14
click at [718, 296] on span "Show more" at bounding box center [716, 302] width 68 height 13
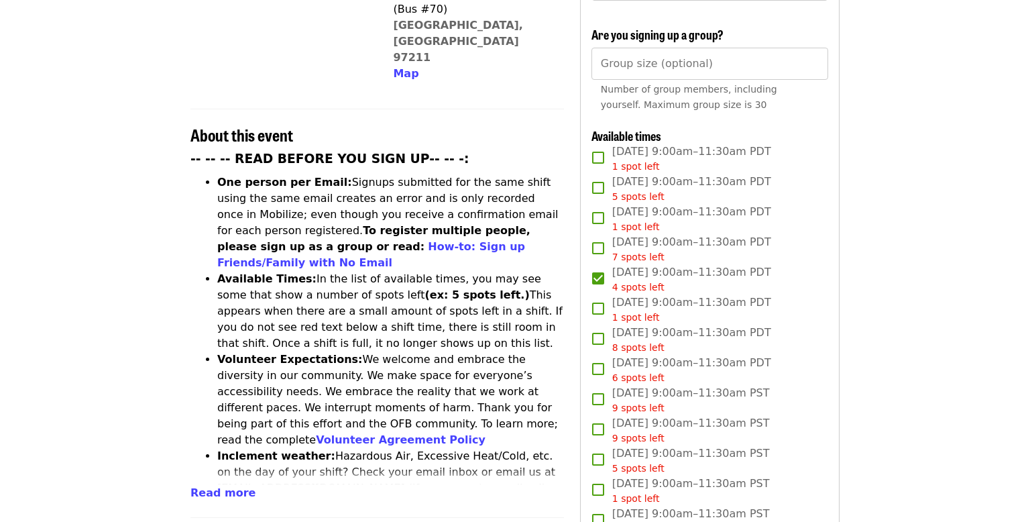
click at [718, 280] on div "4 spots left" at bounding box center [691, 287] width 159 height 14
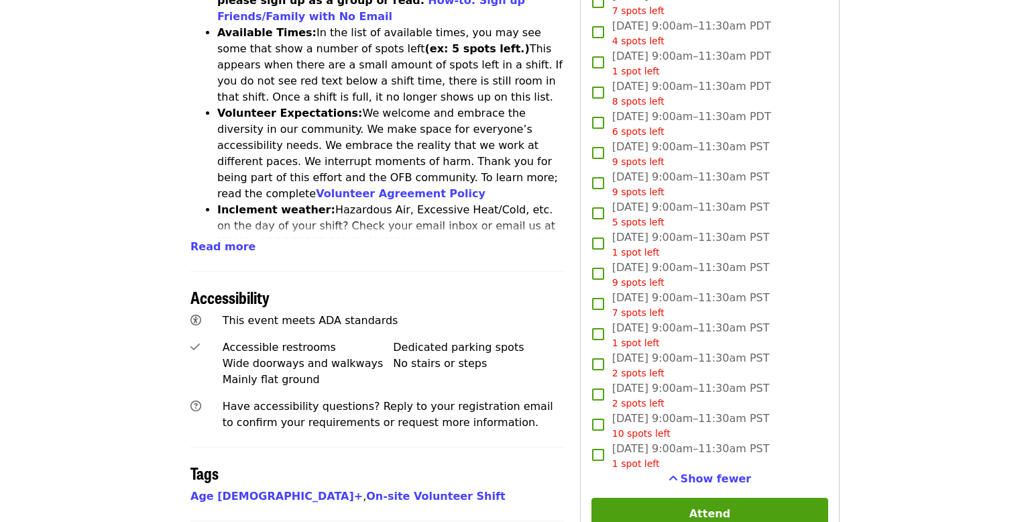
scroll to position [671, 0]
